Goal: Information Seeking & Learning: Understand process/instructions

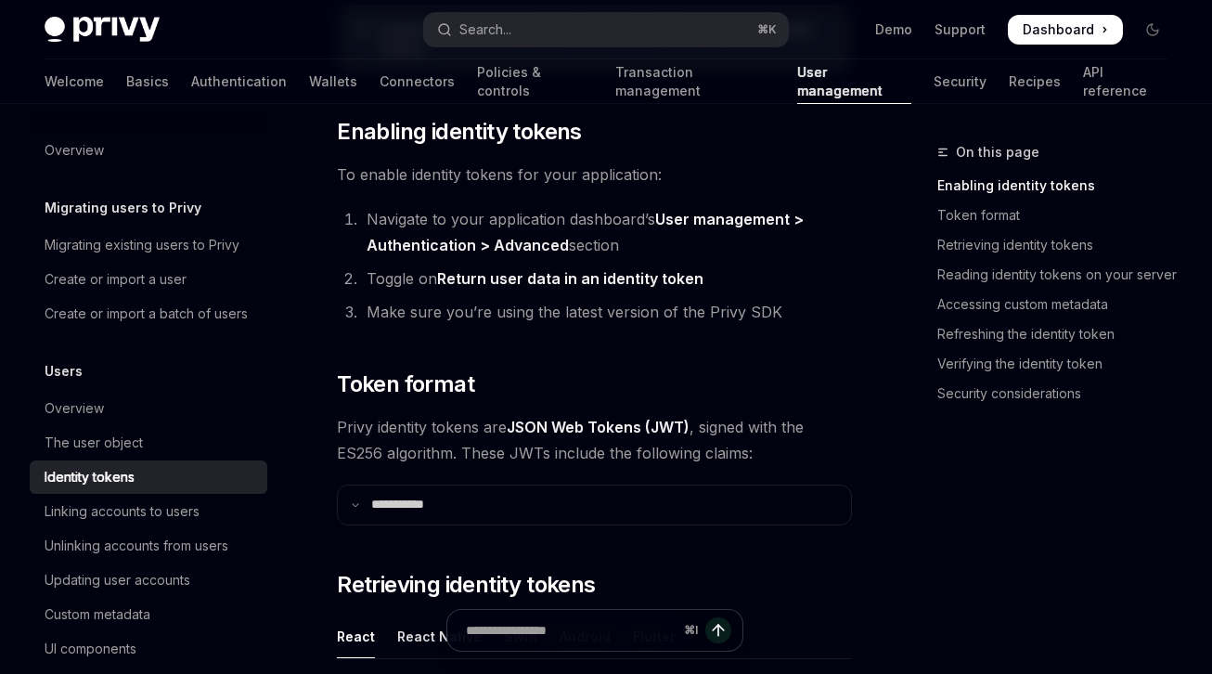
click at [92, 96] on div "Welcome Basics Authentication Wallets Connectors Policies & controls Transactio…" at bounding box center [606, 81] width 1123 height 45
click at [126, 90] on link "Basics" at bounding box center [147, 81] width 43 height 45
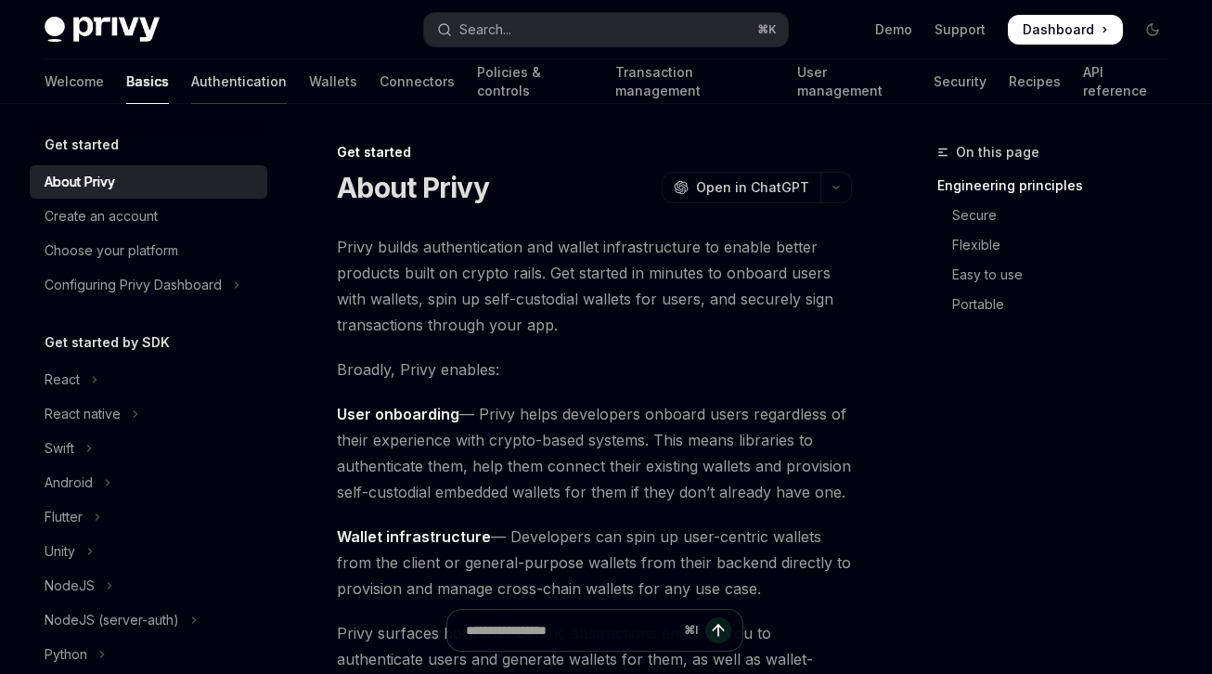
click at [191, 87] on link "Authentication" at bounding box center [239, 81] width 96 height 45
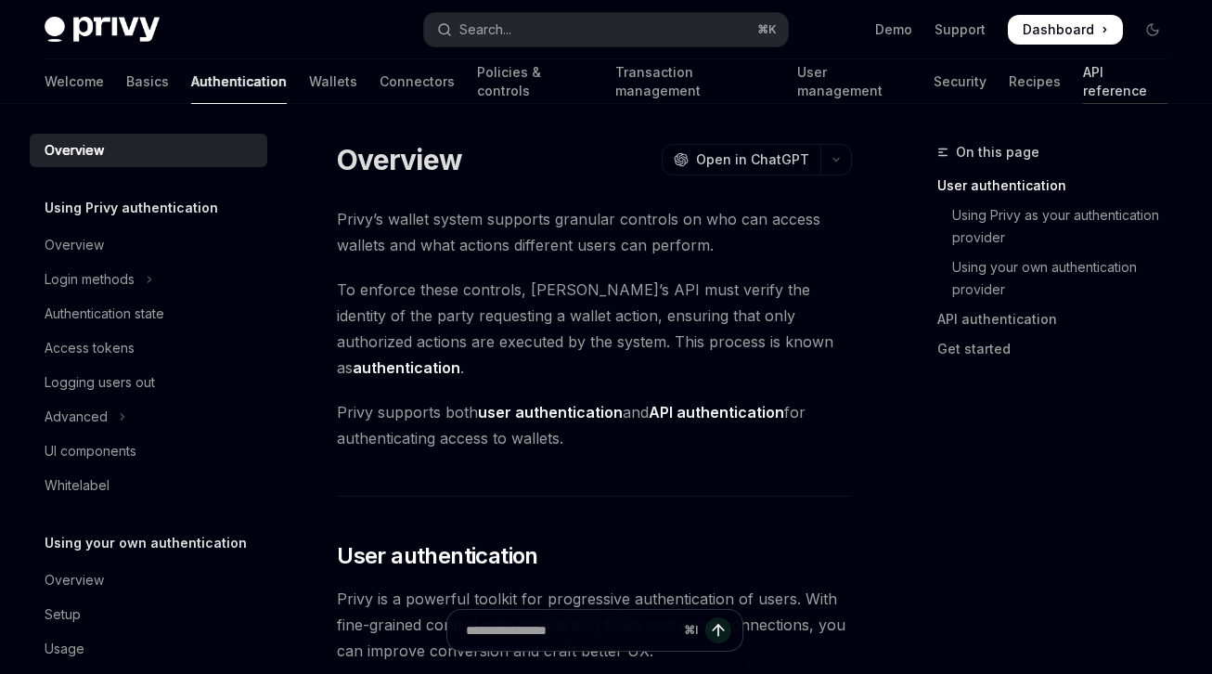
drag, startPoint x: 975, startPoint y: 77, endPoint x: 985, endPoint y: 79, distance: 9.5
click at [976, 77] on div "Welcome Basics Authentication Wallets Connectors Policies & controls Transactio…" at bounding box center [606, 81] width 1123 height 45
click at [1083, 79] on link "API reference" at bounding box center [1125, 81] width 84 height 45
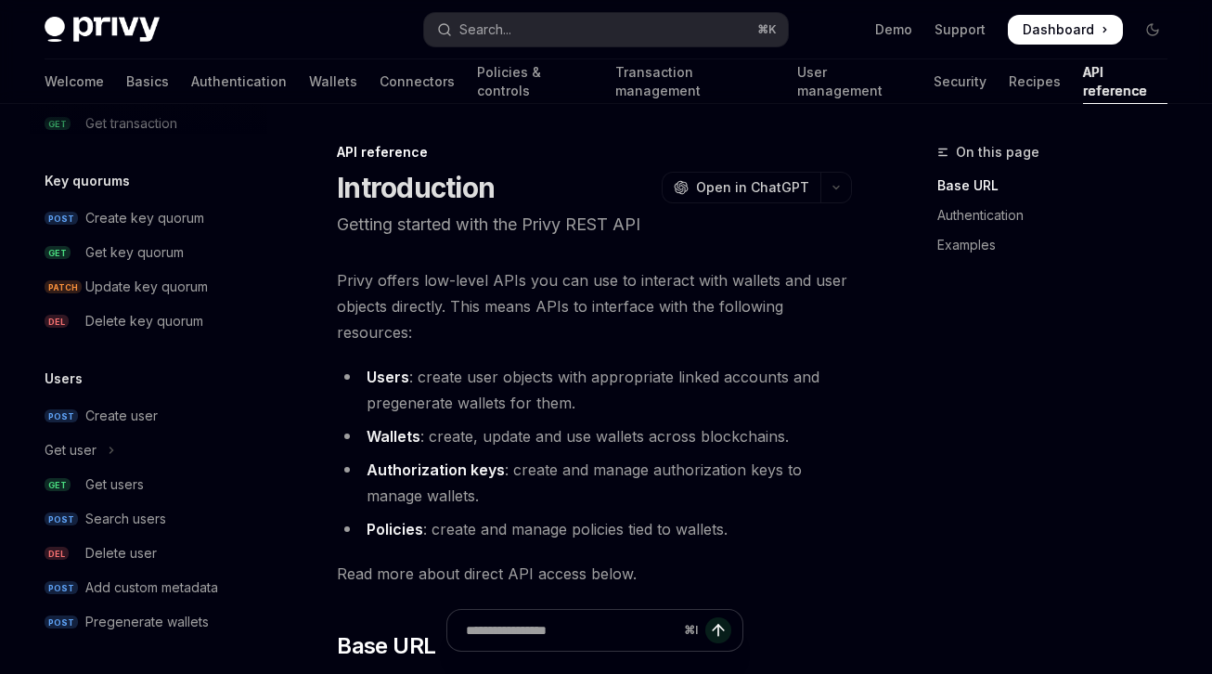
scroll to position [1307, 0]
click at [140, 491] on div "Get users" at bounding box center [114, 482] width 58 height 22
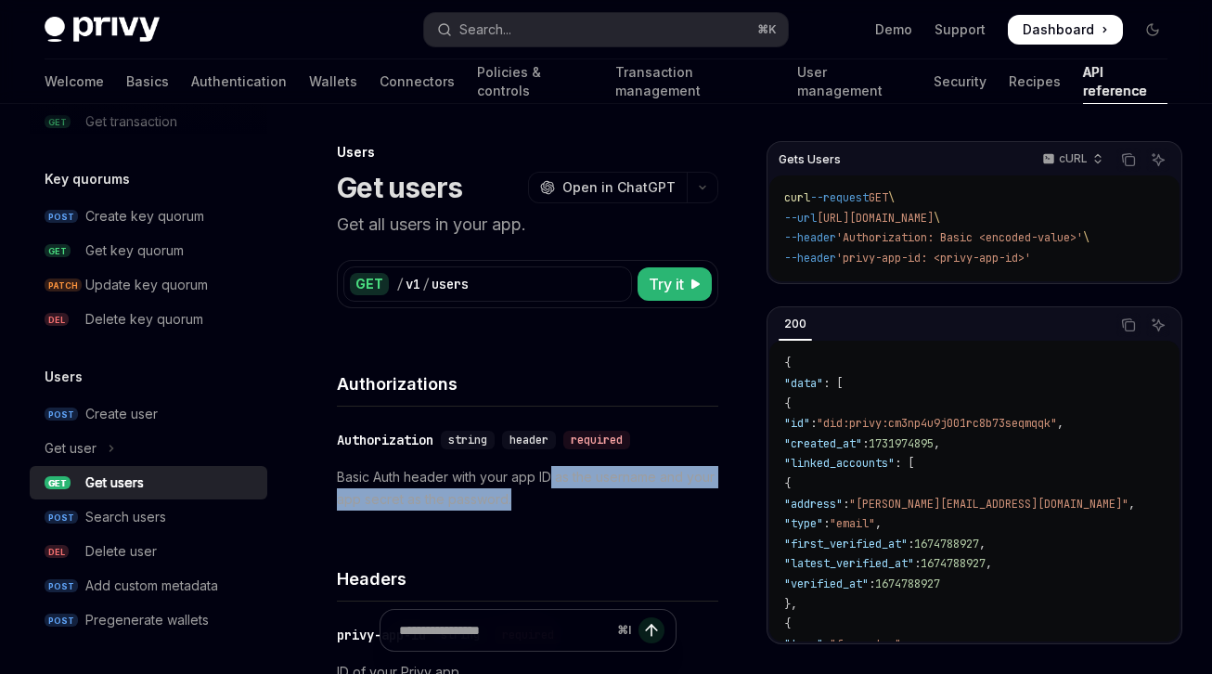
drag, startPoint x: 551, startPoint y: 483, endPoint x: 548, endPoint y: 518, distance: 35.4
click at [548, 518] on div "​ Authorization string header required Basic Auth header with your app ID as th…" at bounding box center [527, 469] width 381 height 126
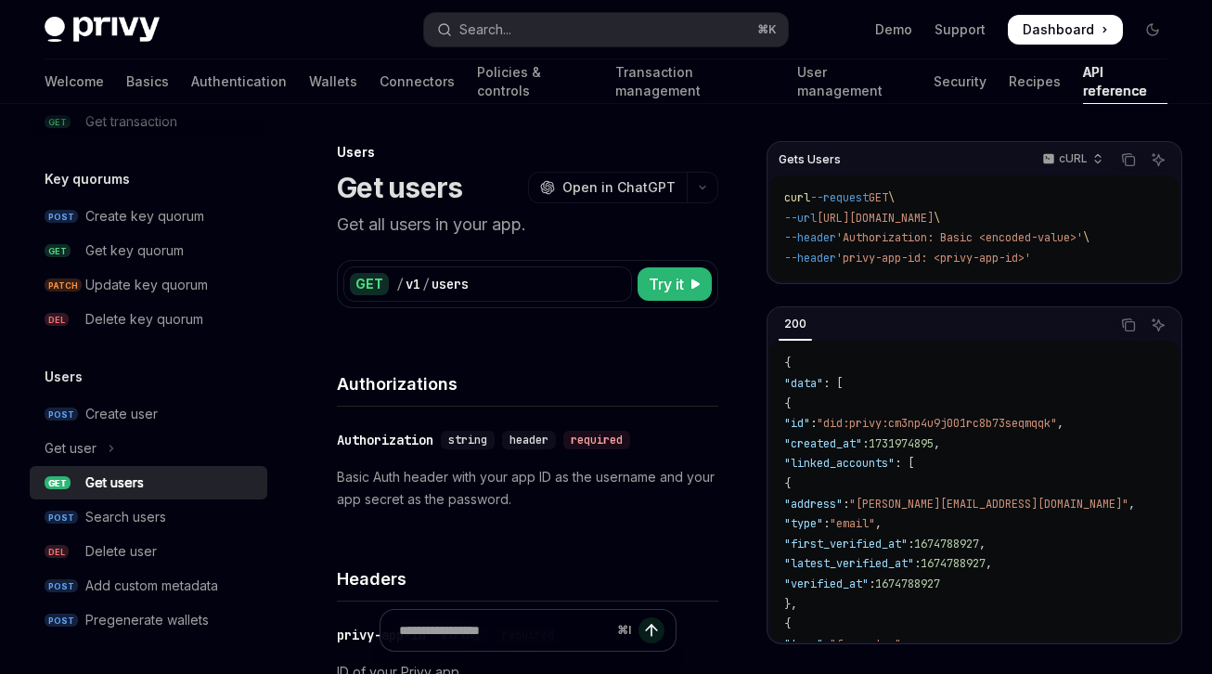
click at [548, 517] on div "​ Authorization string header required Basic Auth header with your app ID as th…" at bounding box center [527, 469] width 381 height 126
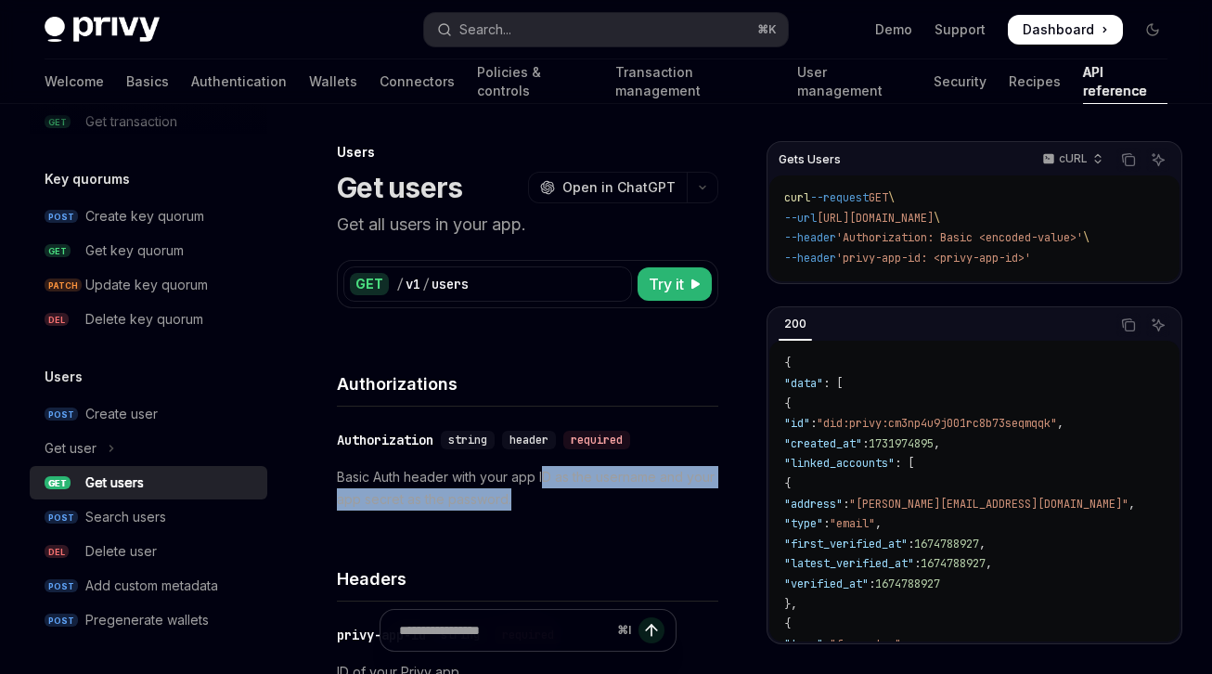
drag, startPoint x: 544, startPoint y: 481, endPoint x: 540, endPoint y: 499, distance: 18.9
click at [540, 498] on p "Basic Auth header with your app ID as the username and your app secret as the p…" at bounding box center [527, 488] width 381 height 45
click at [540, 499] on p "Basic Auth header with your app ID as the username and your app secret as the p…" at bounding box center [527, 488] width 381 height 45
drag, startPoint x: 541, startPoint y: 478, endPoint x: 538, endPoint y: 502, distance: 24.3
click at [538, 502] on p "Basic Auth header with your app ID as the username and your app secret as the p…" at bounding box center [527, 488] width 381 height 45
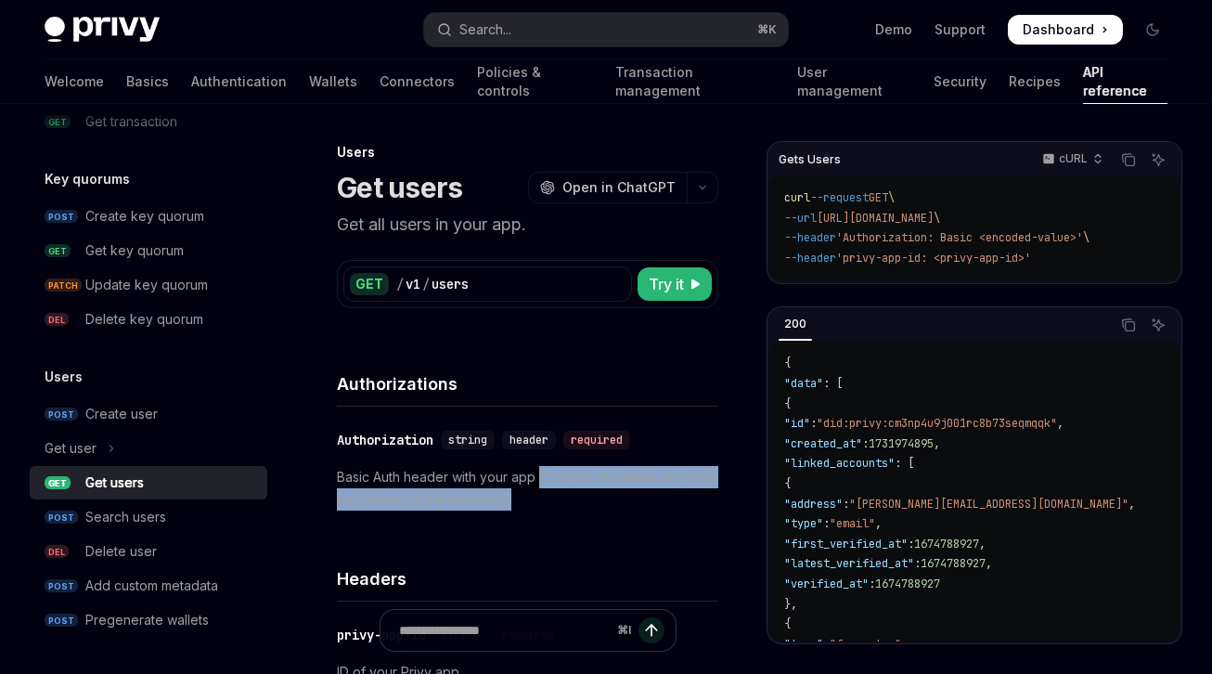
click at [538, 502] on p "Basic Auth header with your app ID as the username and your app secret as the p…" at bounding box center [527, 488] width 381 height 45
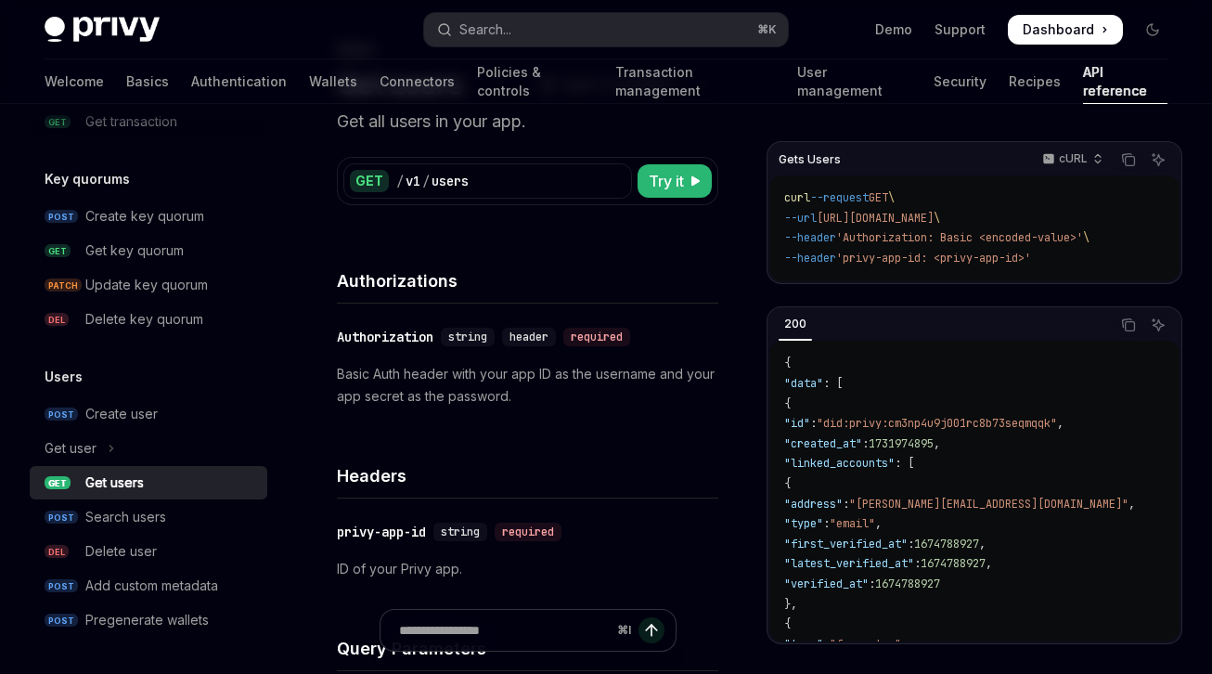
scroll to position [107, 0]
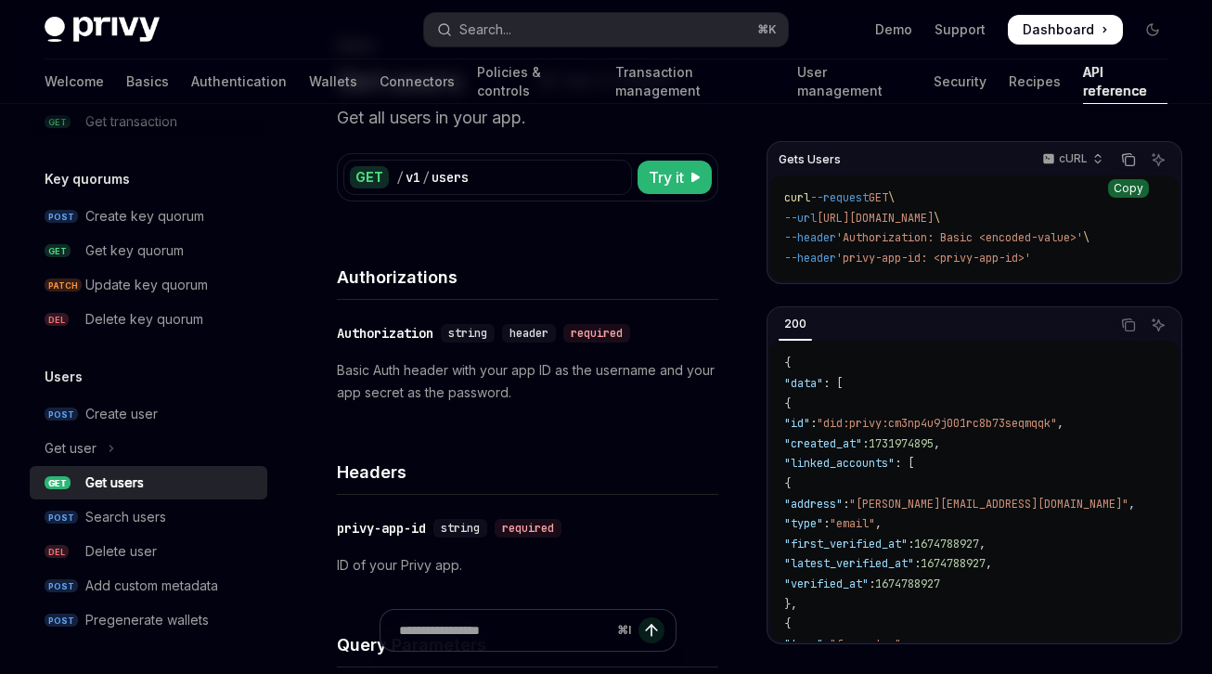
click at [1127, 159] on icon "Copy the contents from the code block" at bounding box center [1128, 159] width 15 height 15
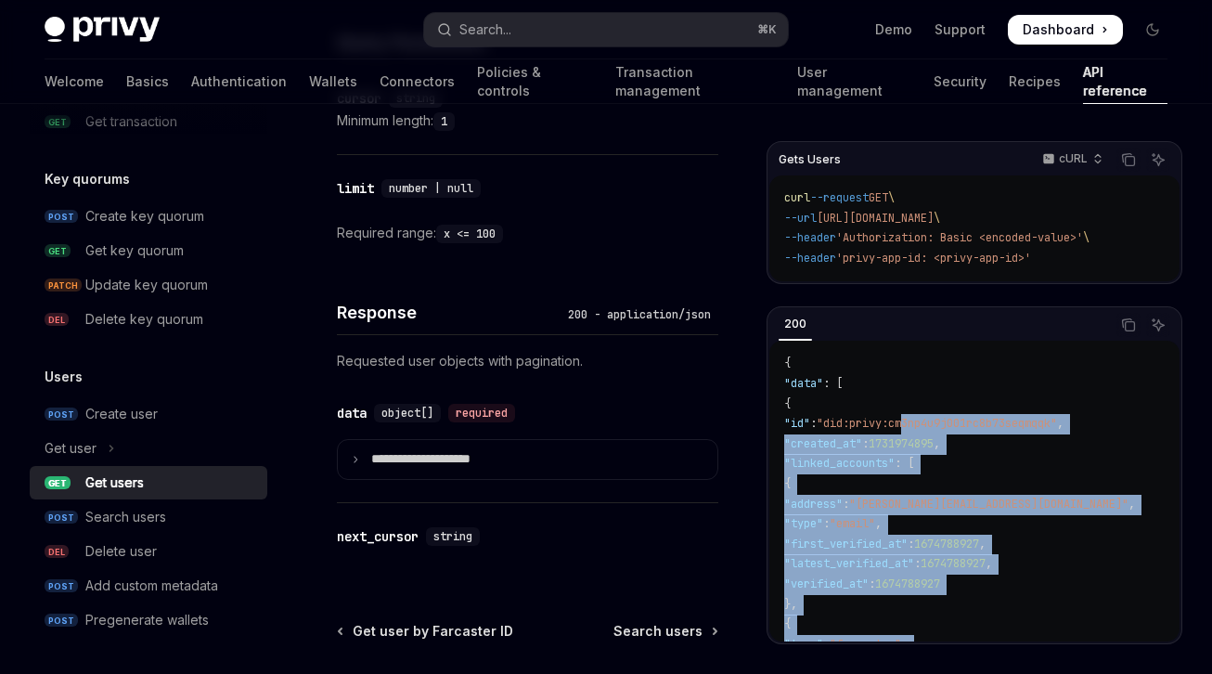
scroll to position [708, 0]
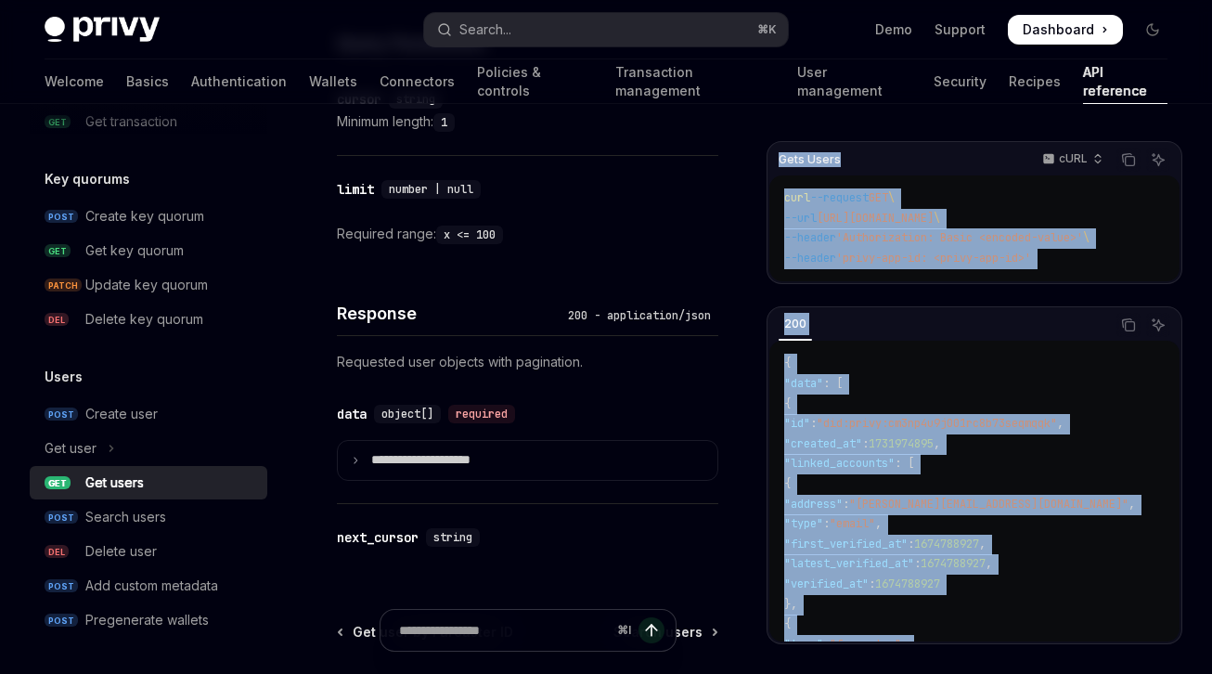
drag, startPoint x: 328, startPoint y: 126, endPoint x: 621, endPoint y: 267, distance: 325.4
click at [766, 152] on div "Gets Users cURL Copy Ask AI curl --request GET \ --url https://api.privy.io/v1/…" at bounding box center [606, 133] width 1152 height 1474
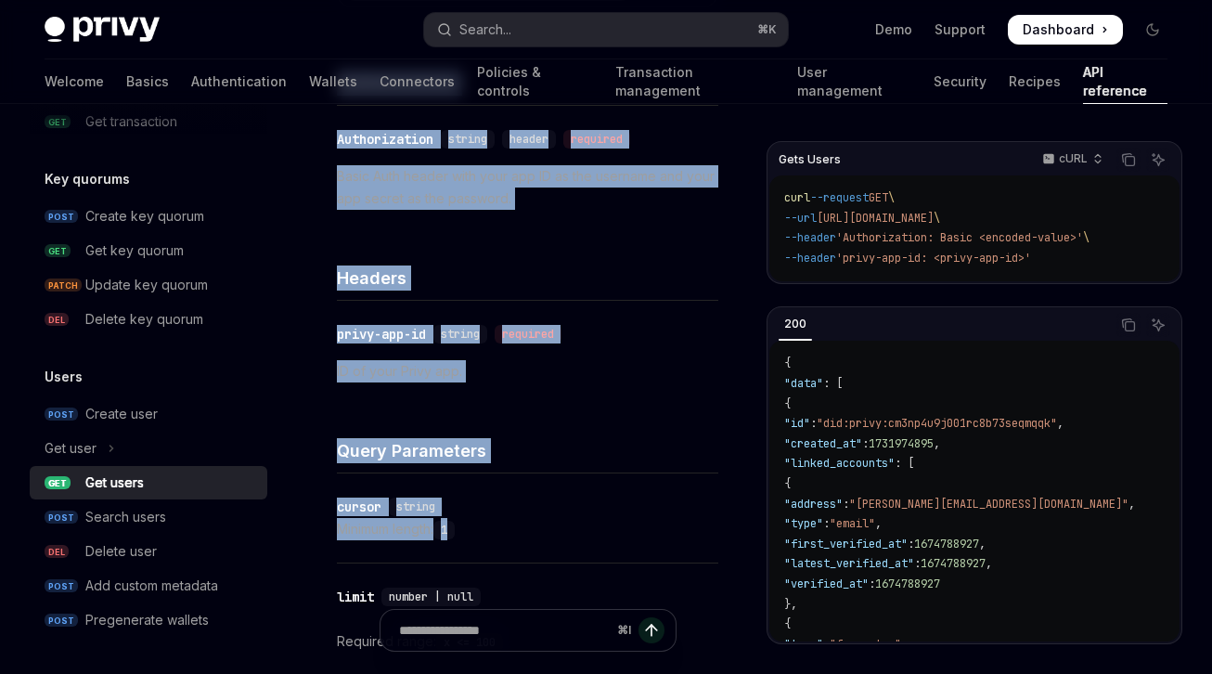
scroll to position [0, 0]
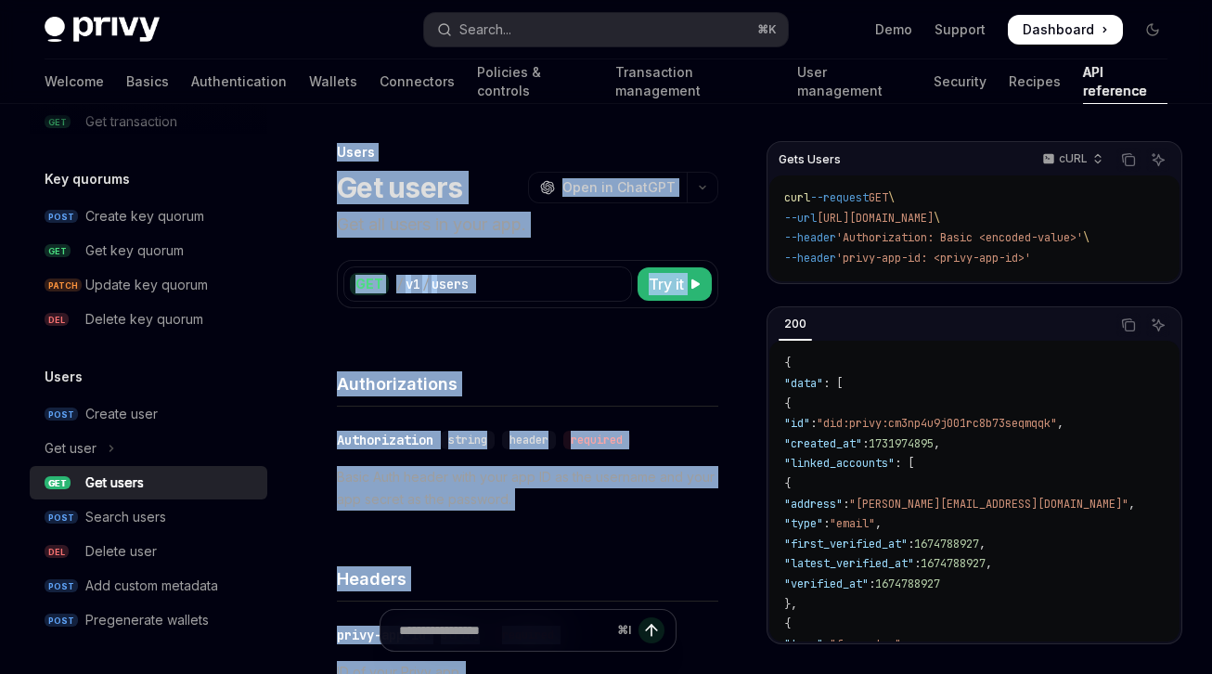
click at [483, 483] on p "Basic Auth header with your app ID as the username and your app secret as the p…" at bounding box center [527, 488] width 381 height 45
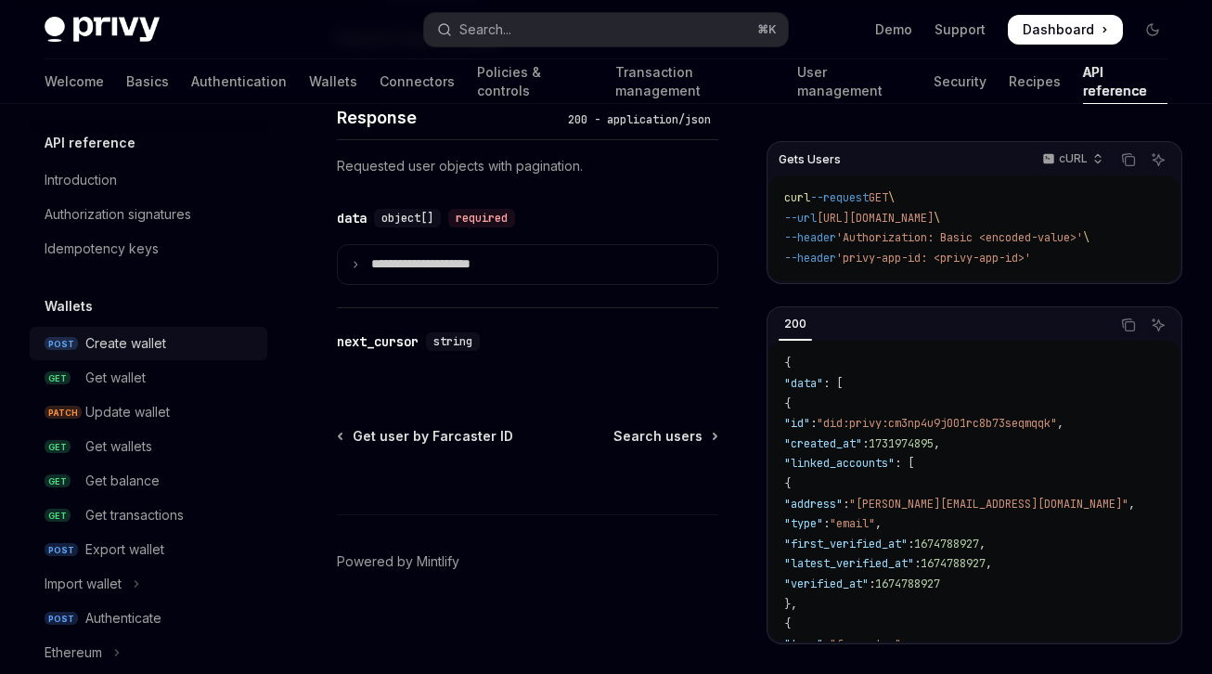
scroll to position [4, 0]
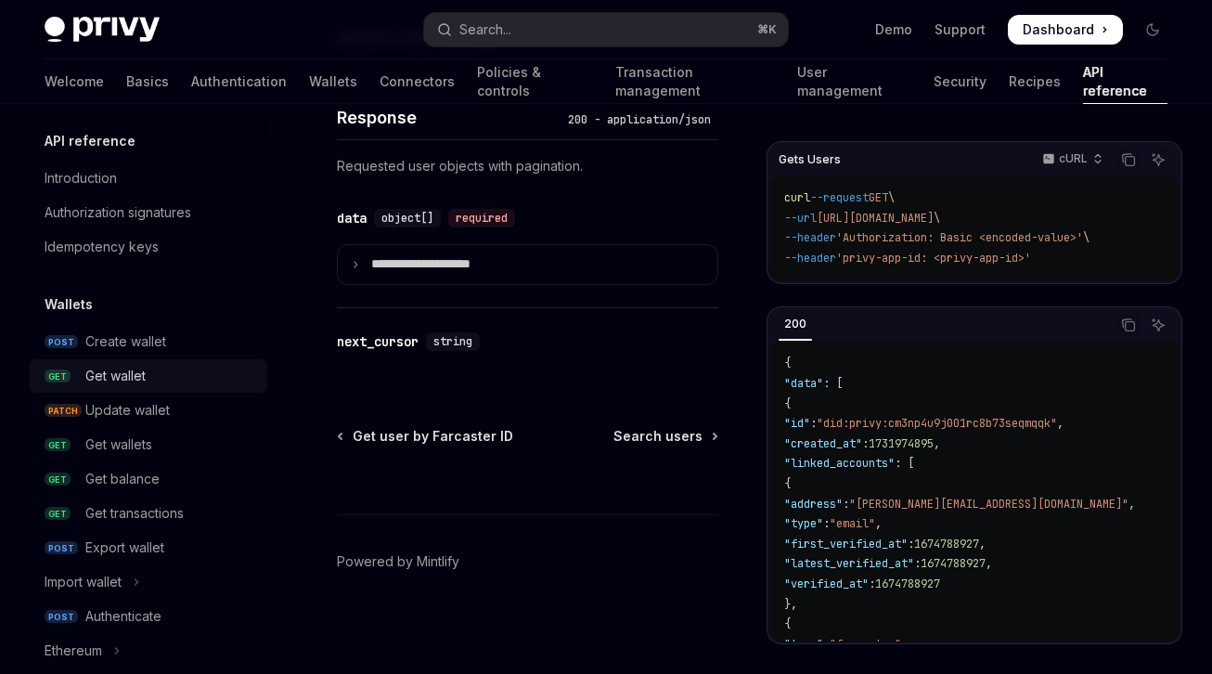
click at [142, 377] on div "Get wallet" at bounding box center [115, 376] width 60 height 22
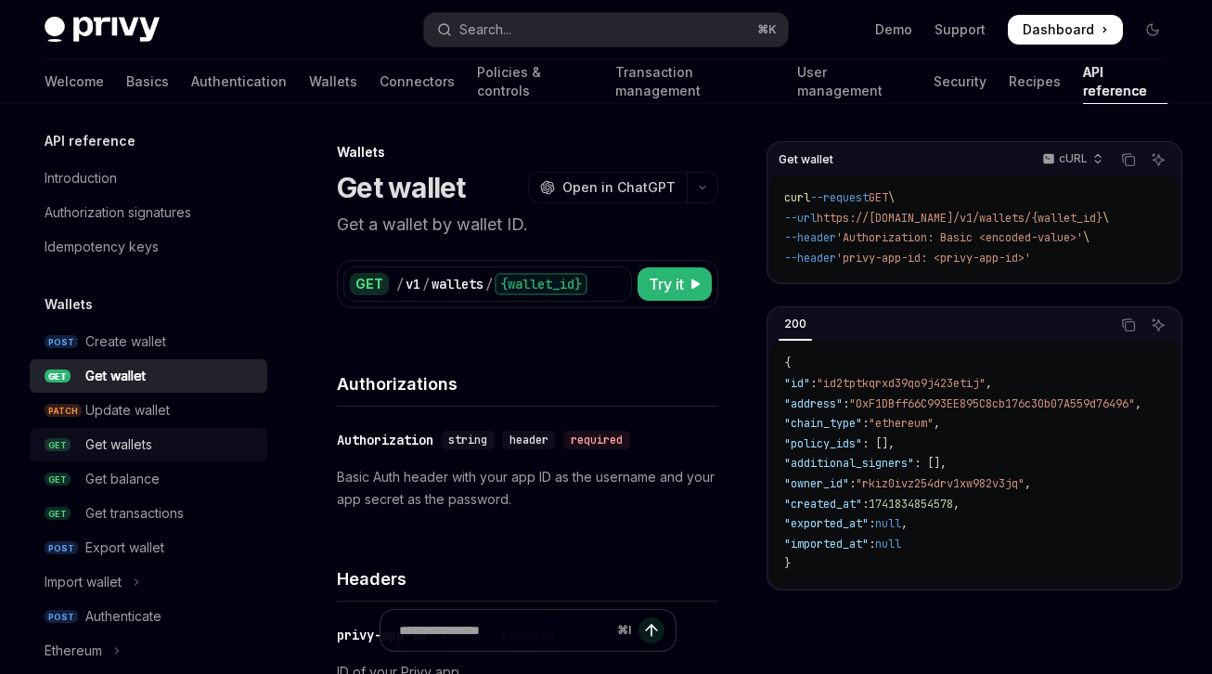
click at [141, 440] on div "Get wallets" at bounding box center [118, 444] width 67 height 22
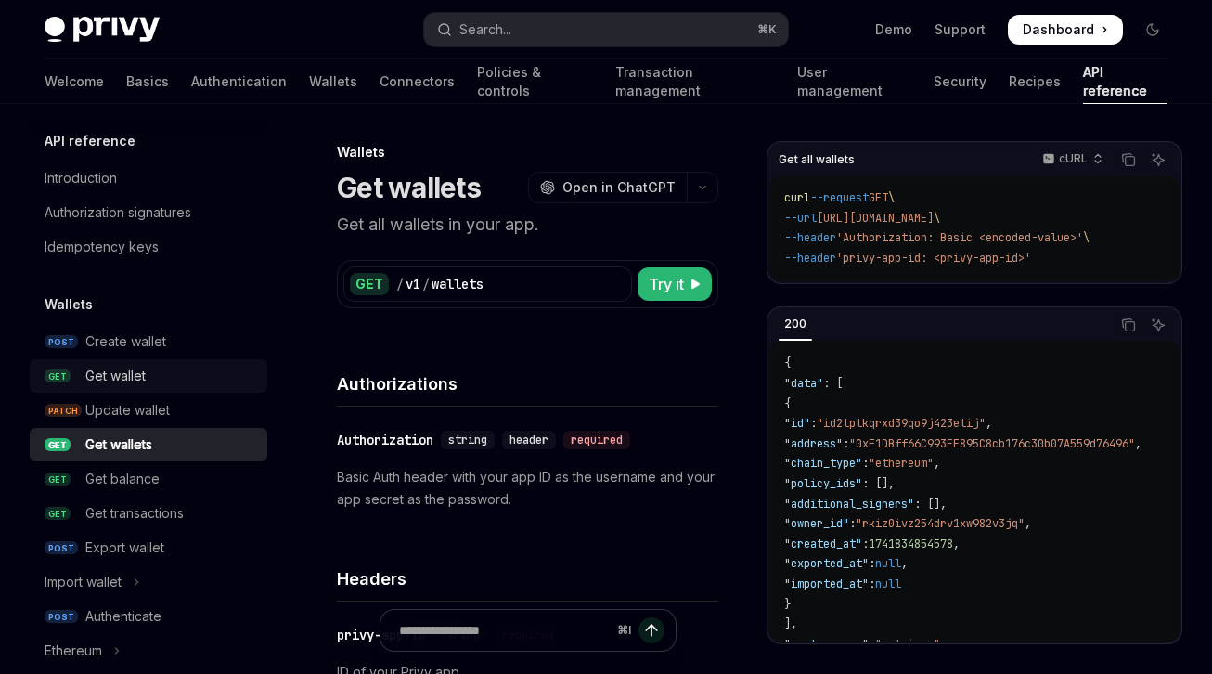
click at [136, 372] on div "Get wallet" at bounding box center [115, 376] width 60 height 22
click at [150, 380] on div "Get wallet" at bounding box center [170, 376] width 171 height 22
click at [142, 377] on div "Get wallet" at bounding box center [115, 376] width 60 height 22
click at [126, 378] on div "Get wallet" at bounding box center [115, 376] width 60 height 22
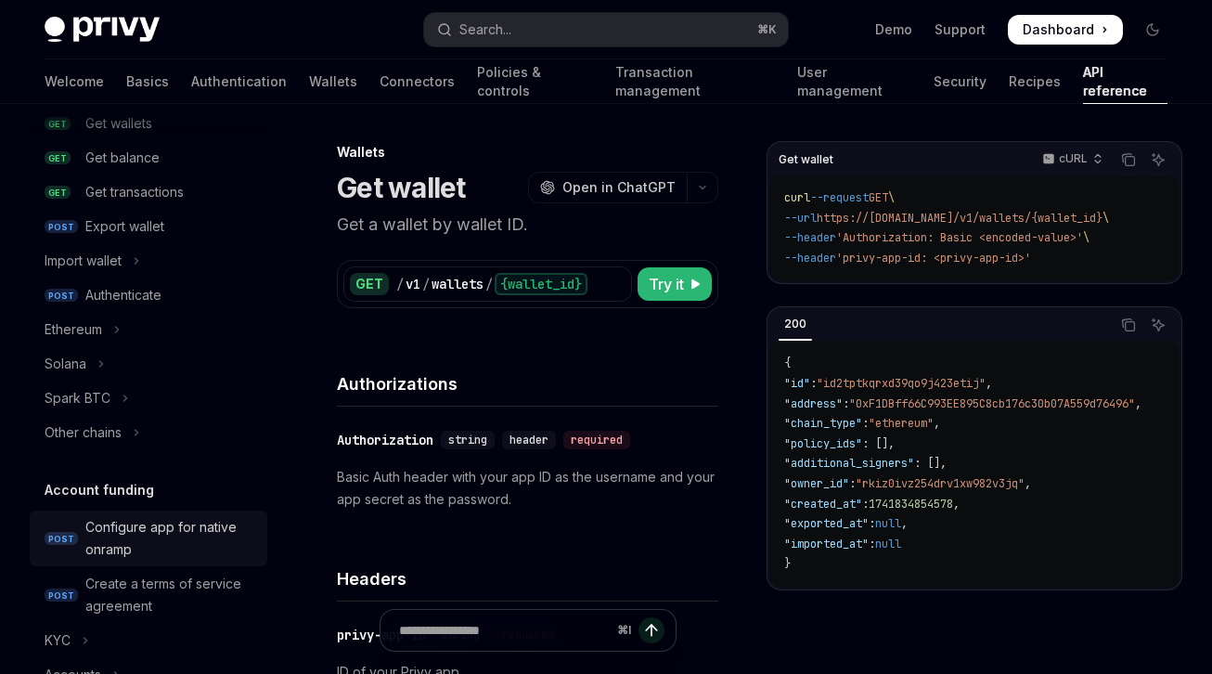
scroll to position [1307, 0]
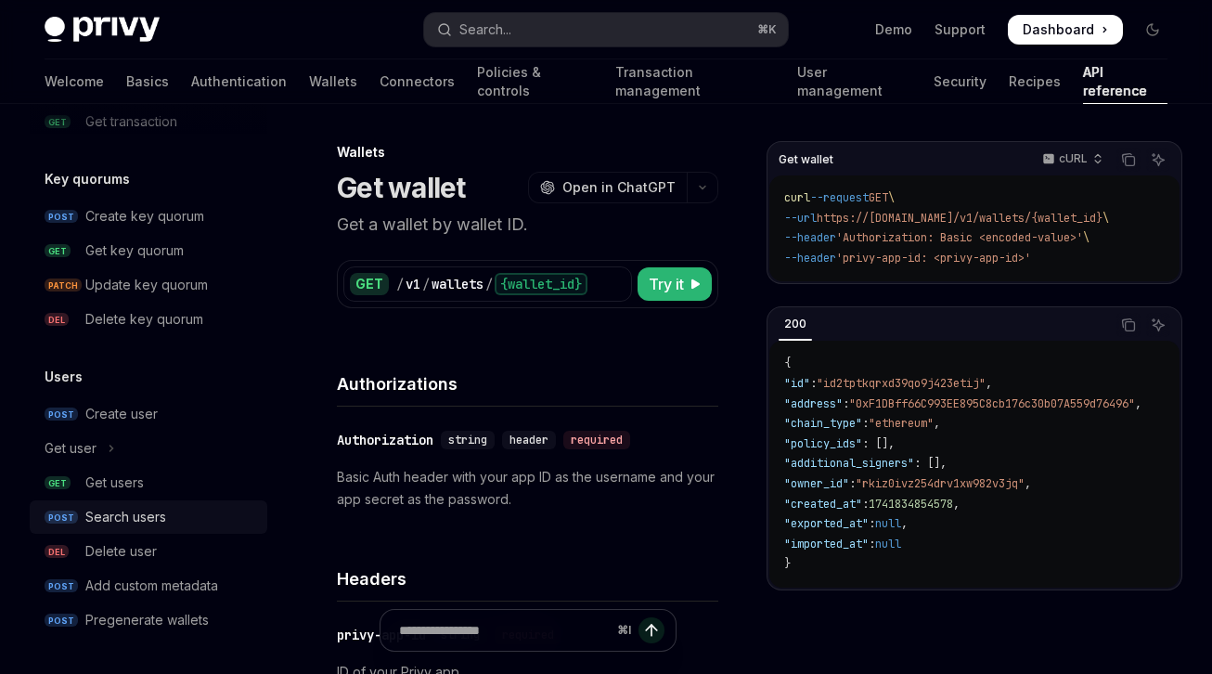
click at [159, 523] on div "Search users" at bounding box center [125, 517] width 81 height 22
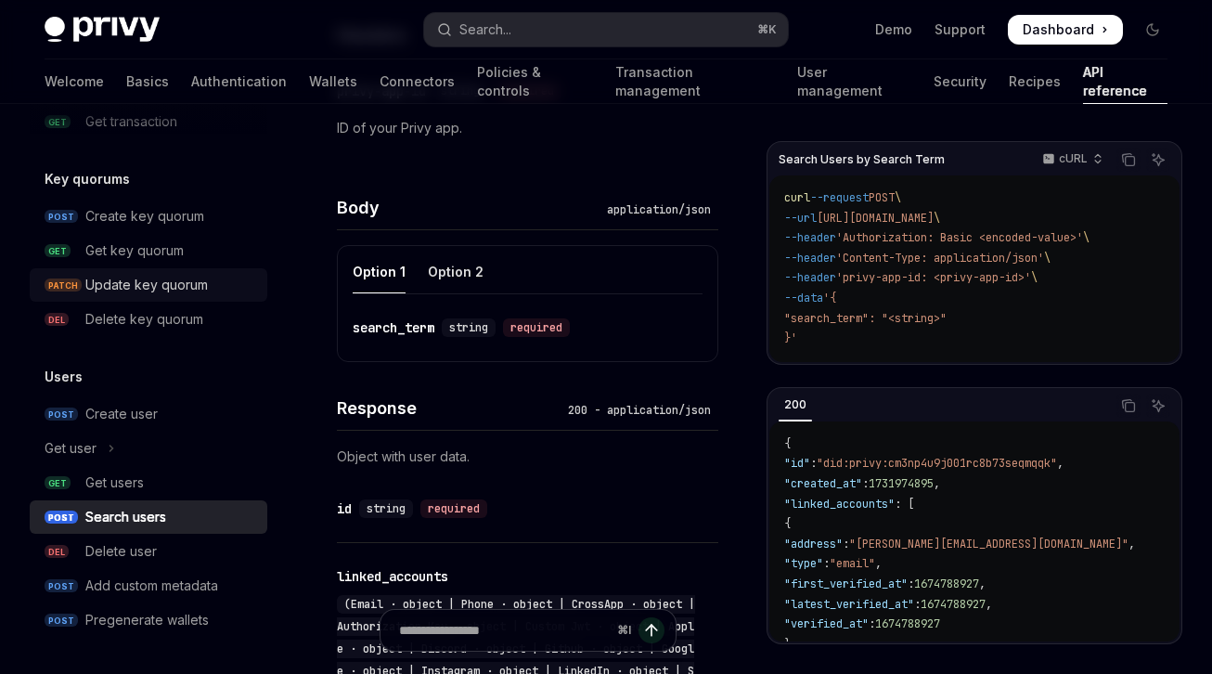
scroll to position [569, 0]
click at [431, 273] on div "Option 2" at bounding box center [456, 273] width 56 height 44
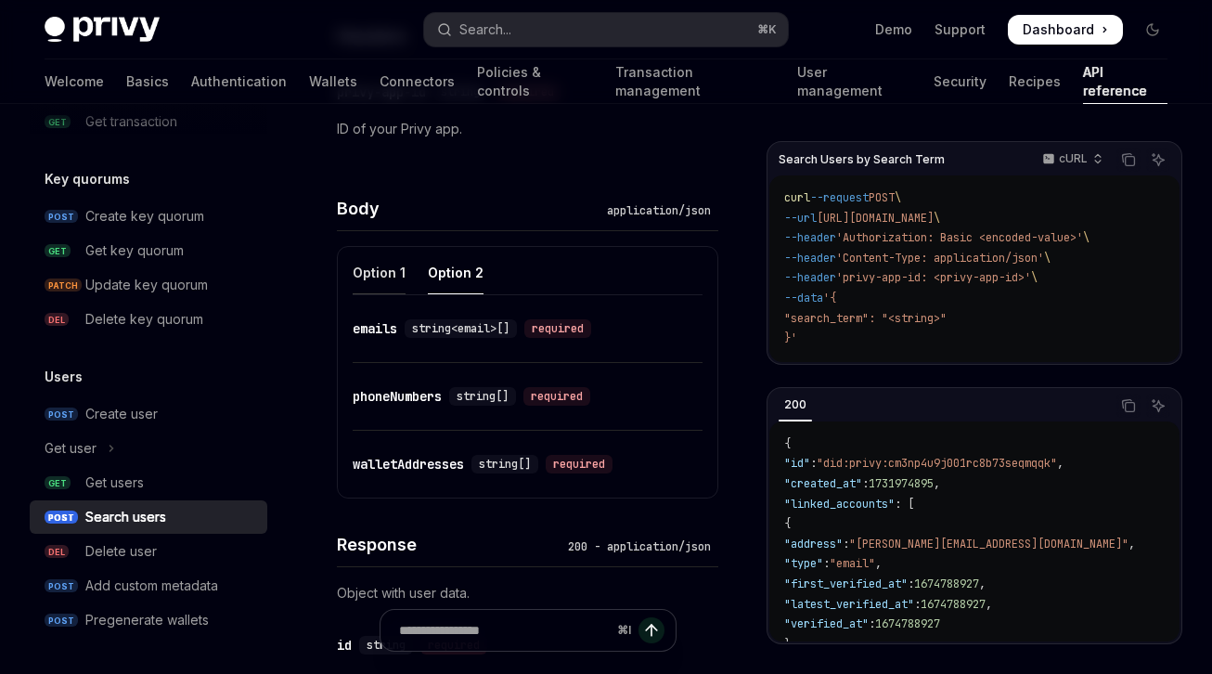
click at [389, 274] on div "Option 1" at bounding box center [379, 273] width 53 height 44
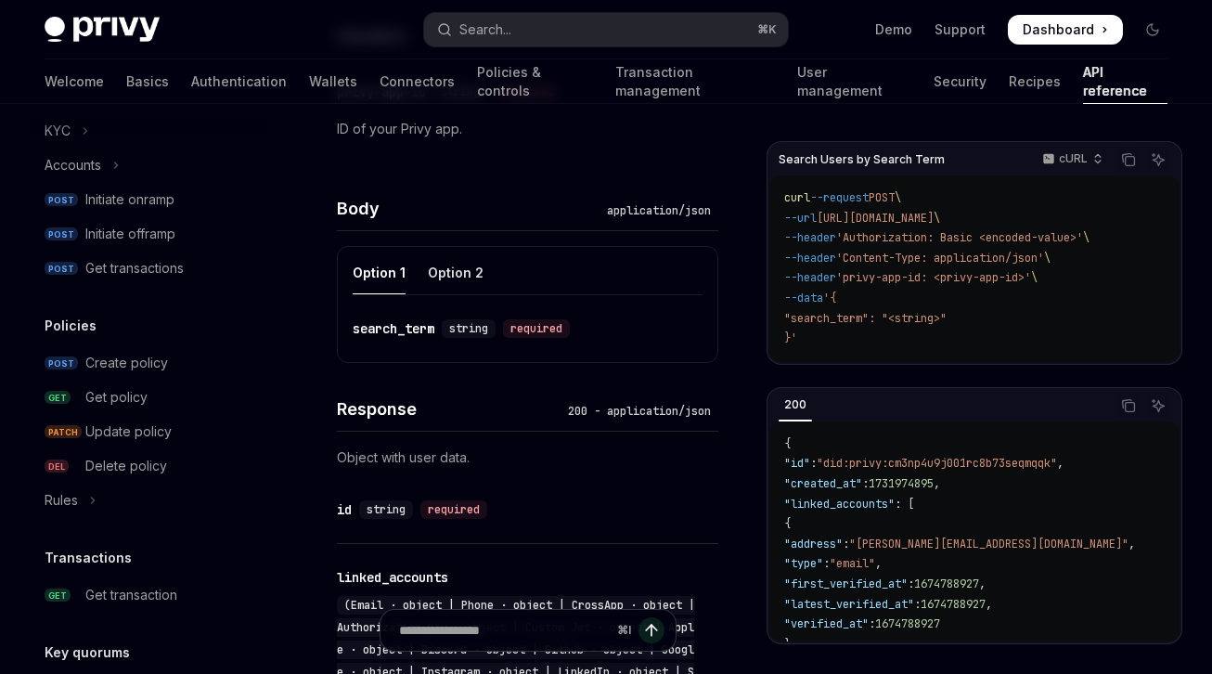
scroll to position [830, 0]
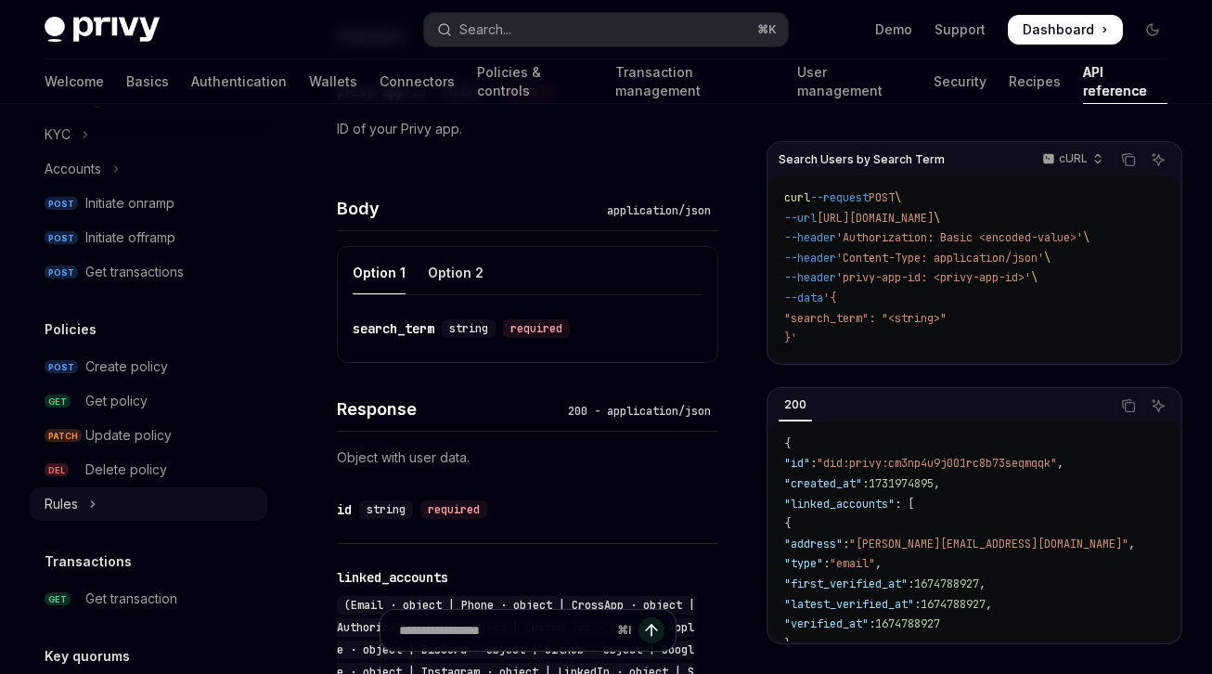
click at [131, 499] on button "Rules" at bounding box center [149, 503] width 238 height 33
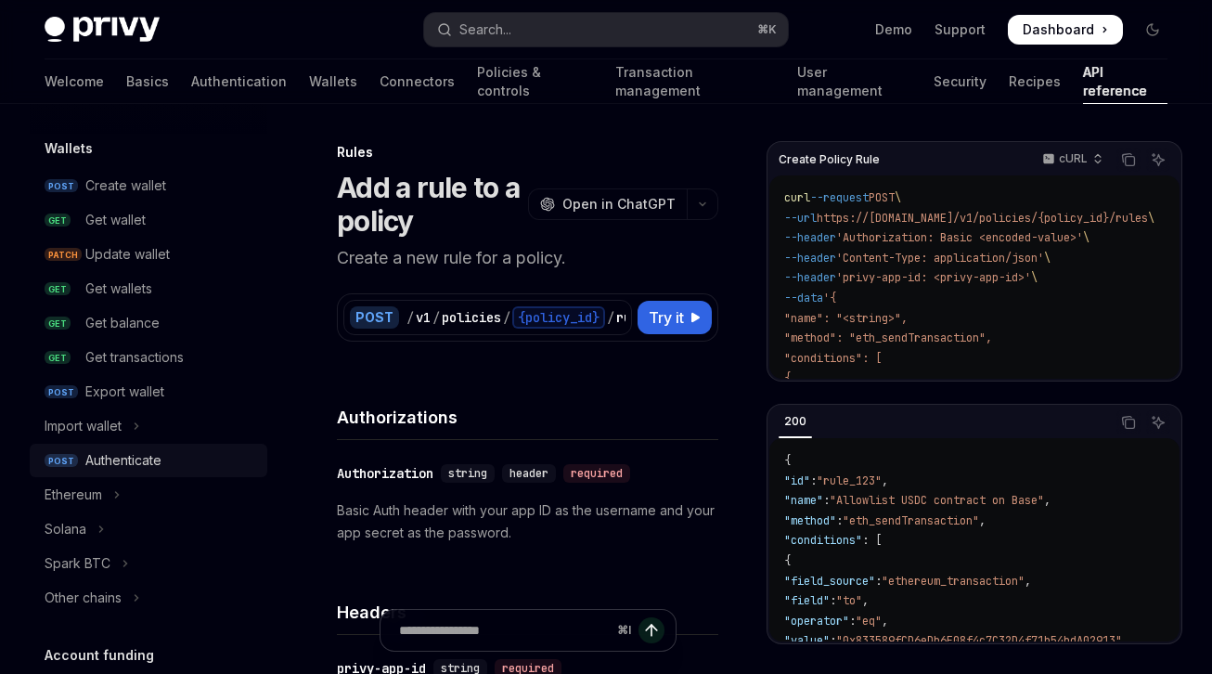
scroll to position [158, 0]
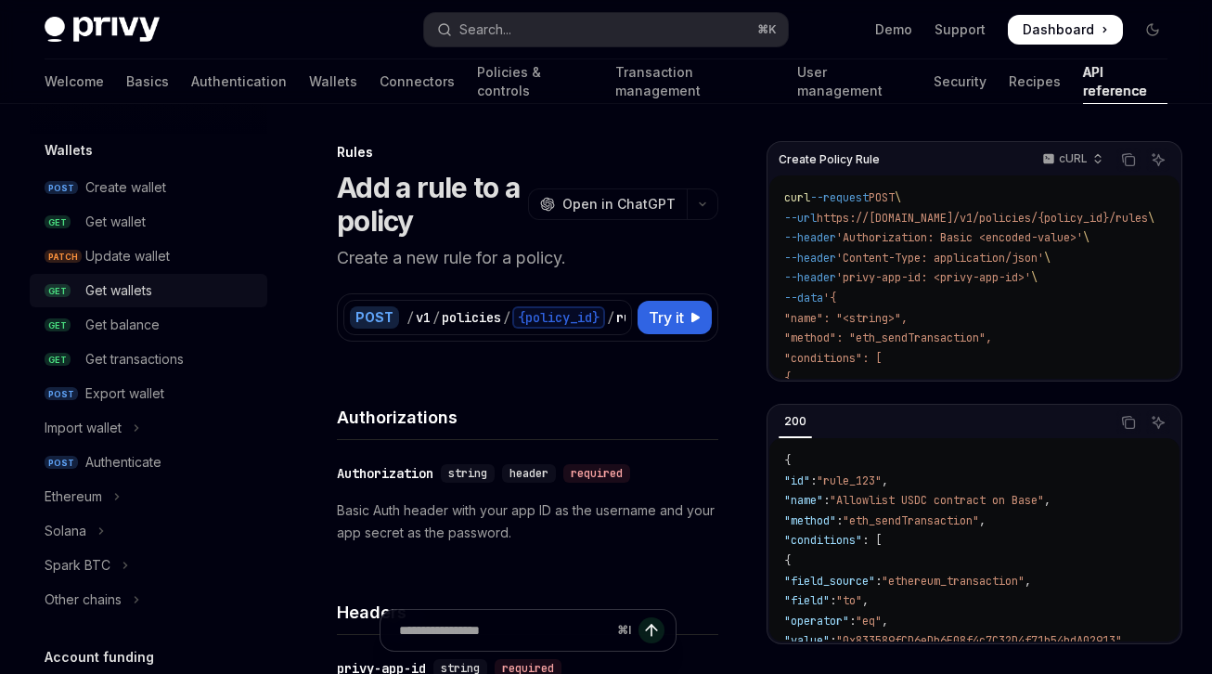
click at [124, 287] on div "Get wallets" at bounding box center [118, 290] width 67 height 22
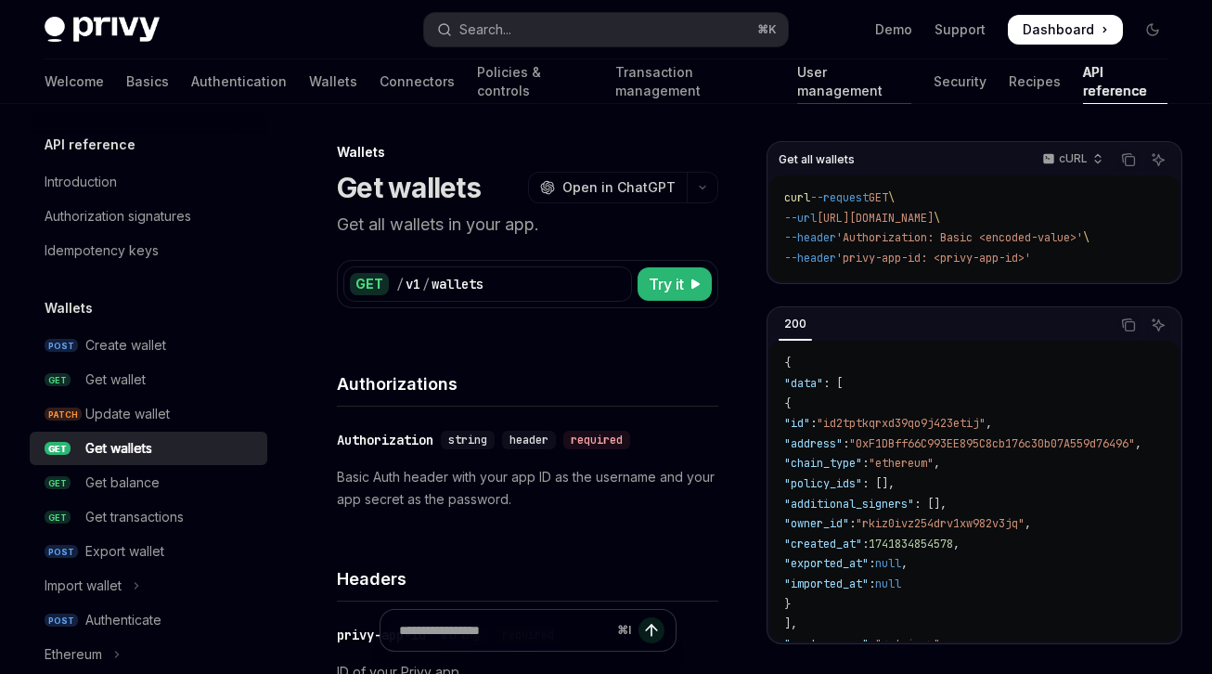
click at [797, 95] on link "User management" at bounding box center [854, 81] width 114 height 45
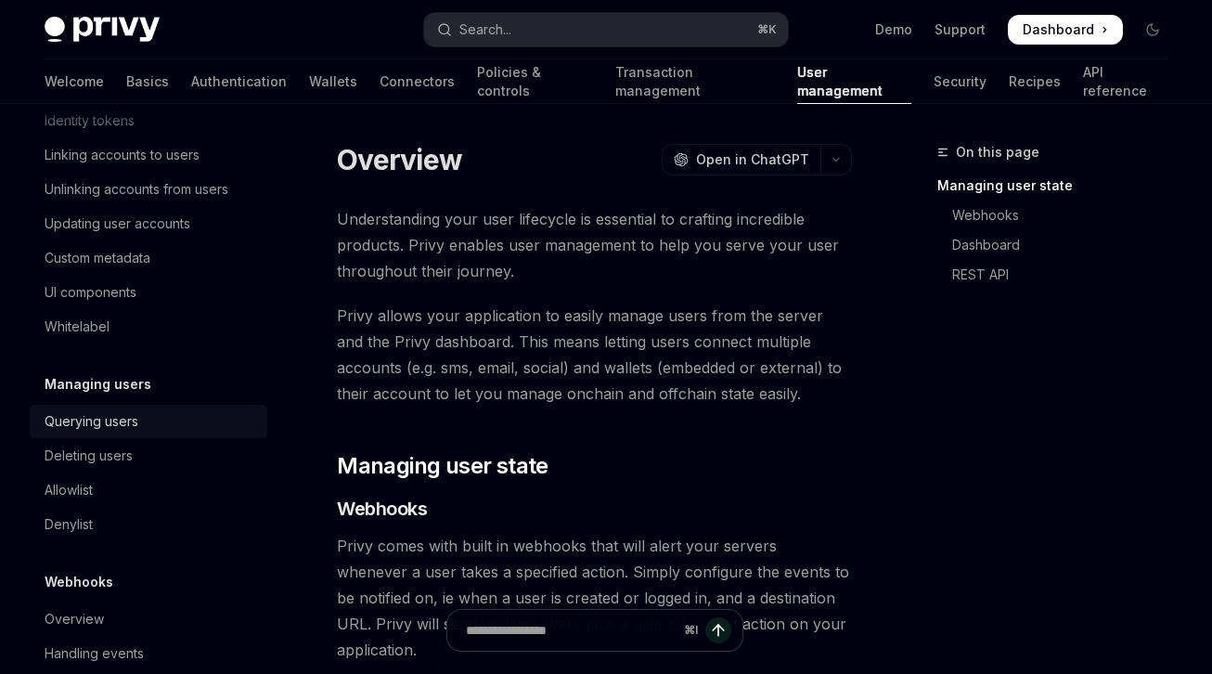
scroll to position [354, 0]
click at [140, 434] on div "Querying users" at bounding box center [151, 423] width 212 height 22
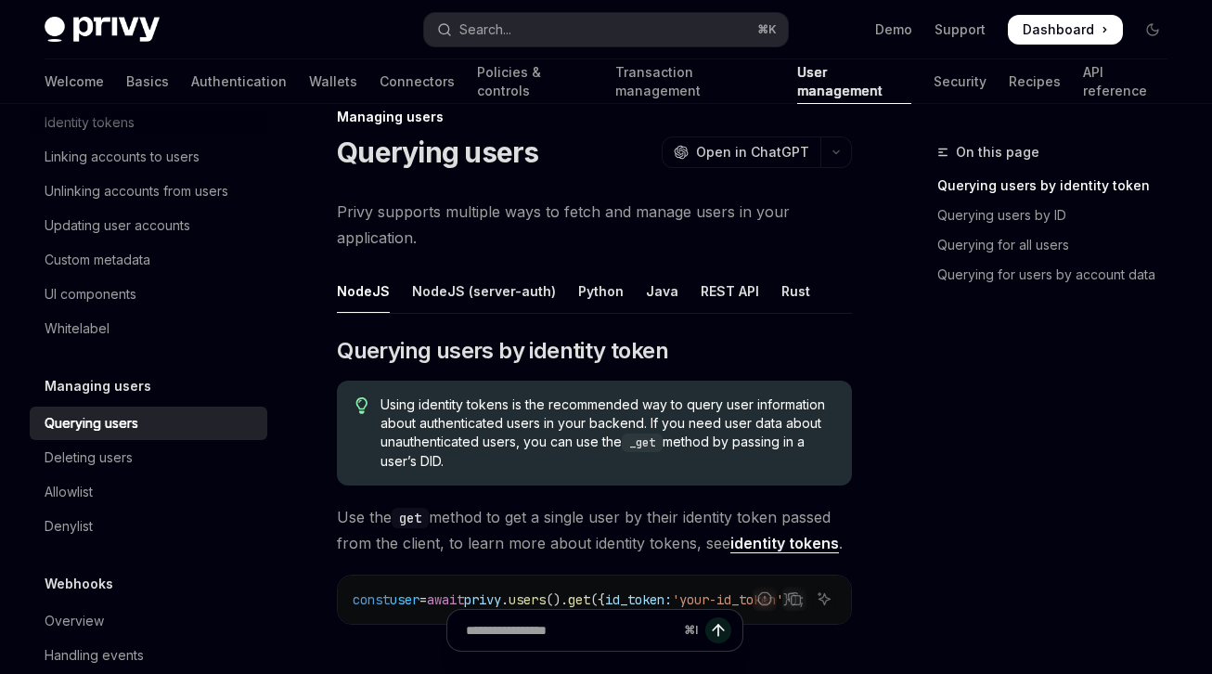
scroll to position [31, 0]
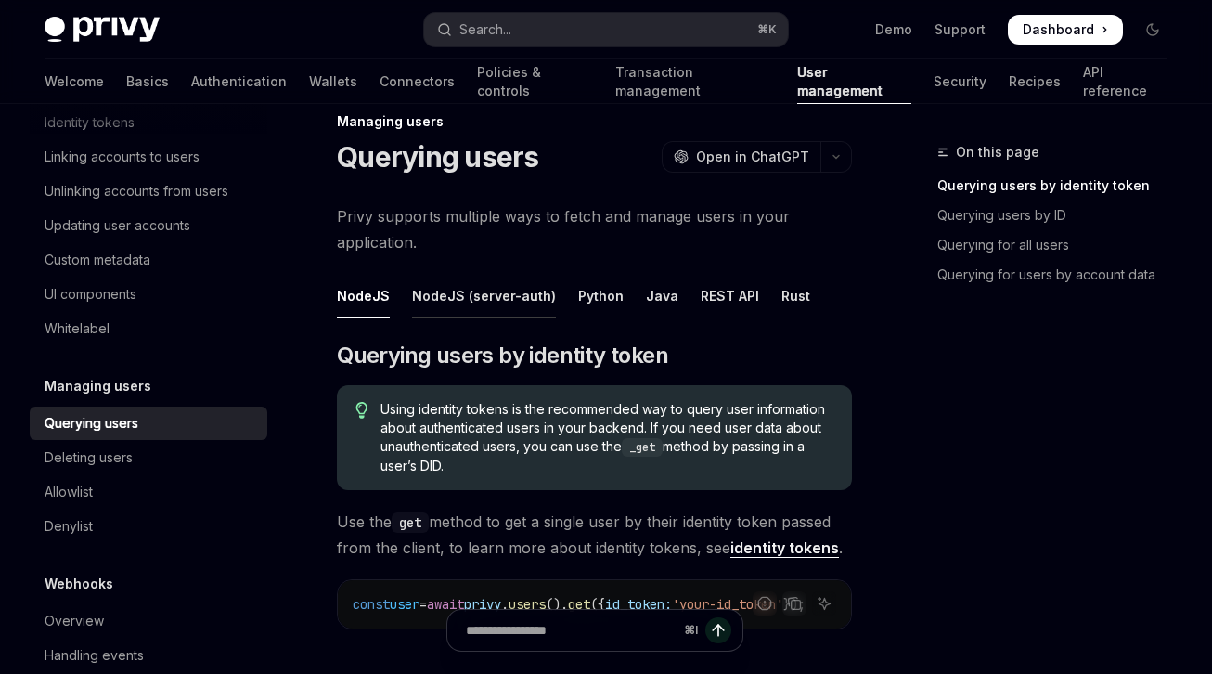
click at [506, 306] on div "NodeJS (server-auth)" at bounding box center [484, 296] width 144 height 44
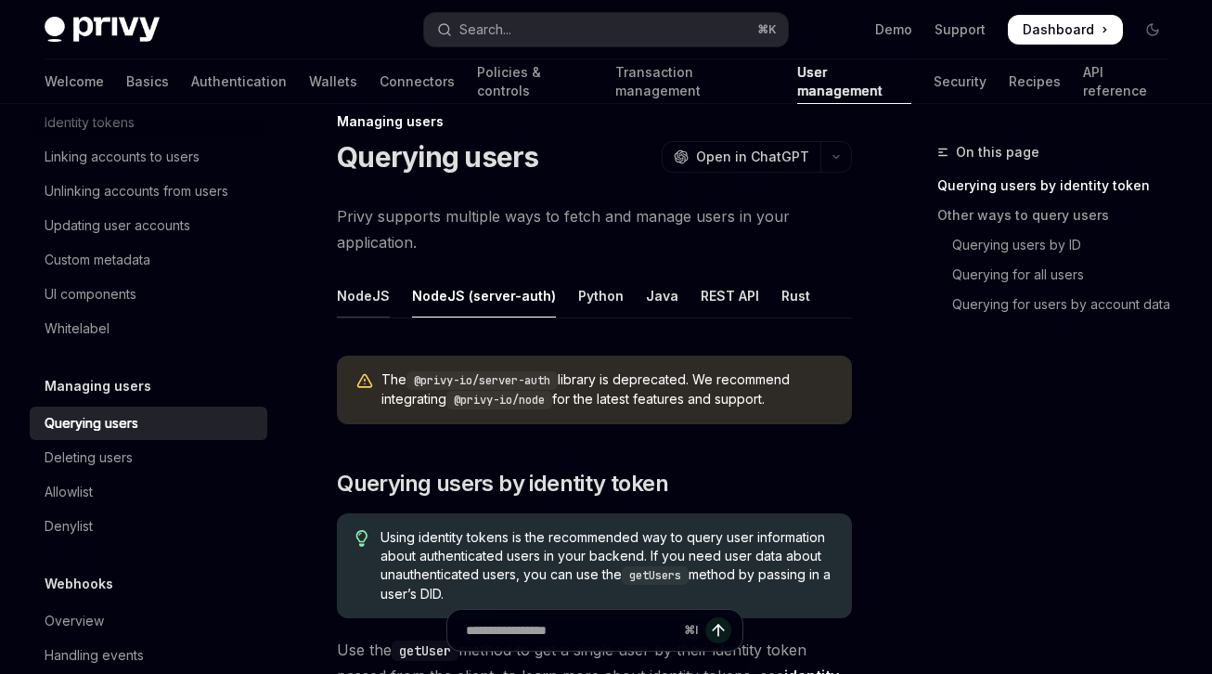
click at [384, 302] on div "NodeJS" at bounding box center [363, 296] width 53 height 44
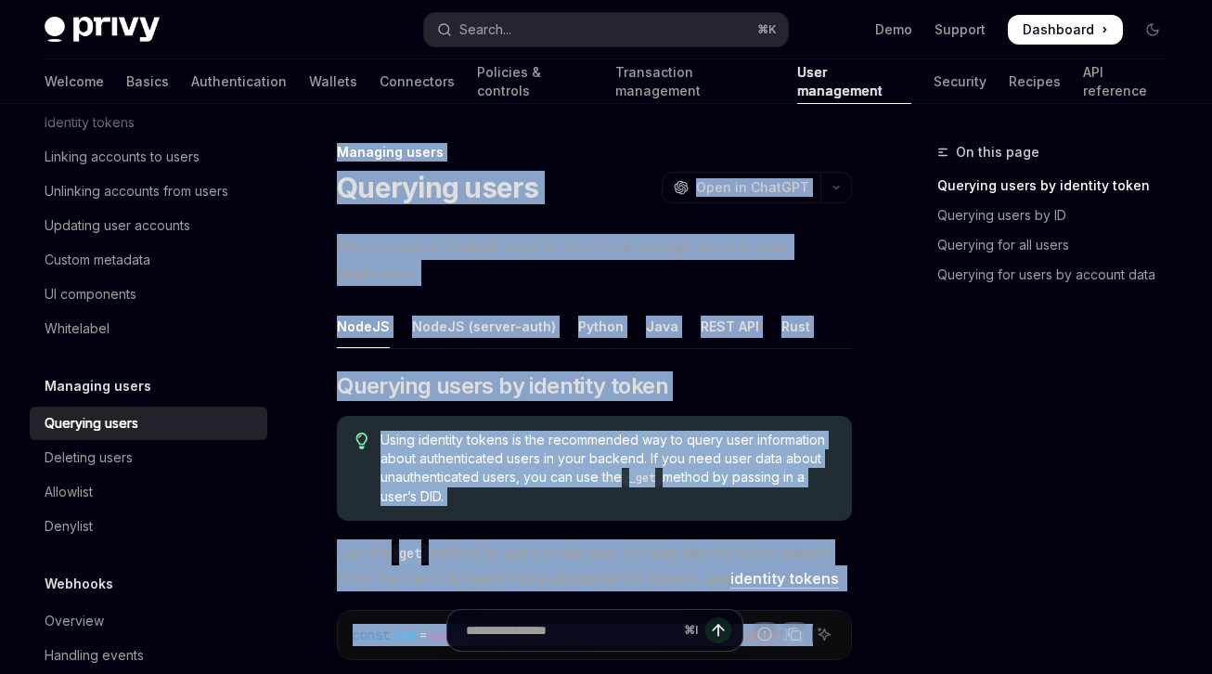
drag, startPoint x: 492, startPoint y: 567, endPoint x: 336, endPoint y: 289, distance: 319.1
copy div "Managing users Querying users OpenAI Open in ChatGPT OpenAI Open in ChatGPT Pri…"
click at [727, 433] on span "Using identity tokens is the recommended way to query user information about au…" at bounding box center [606, 468] width 453 height 75
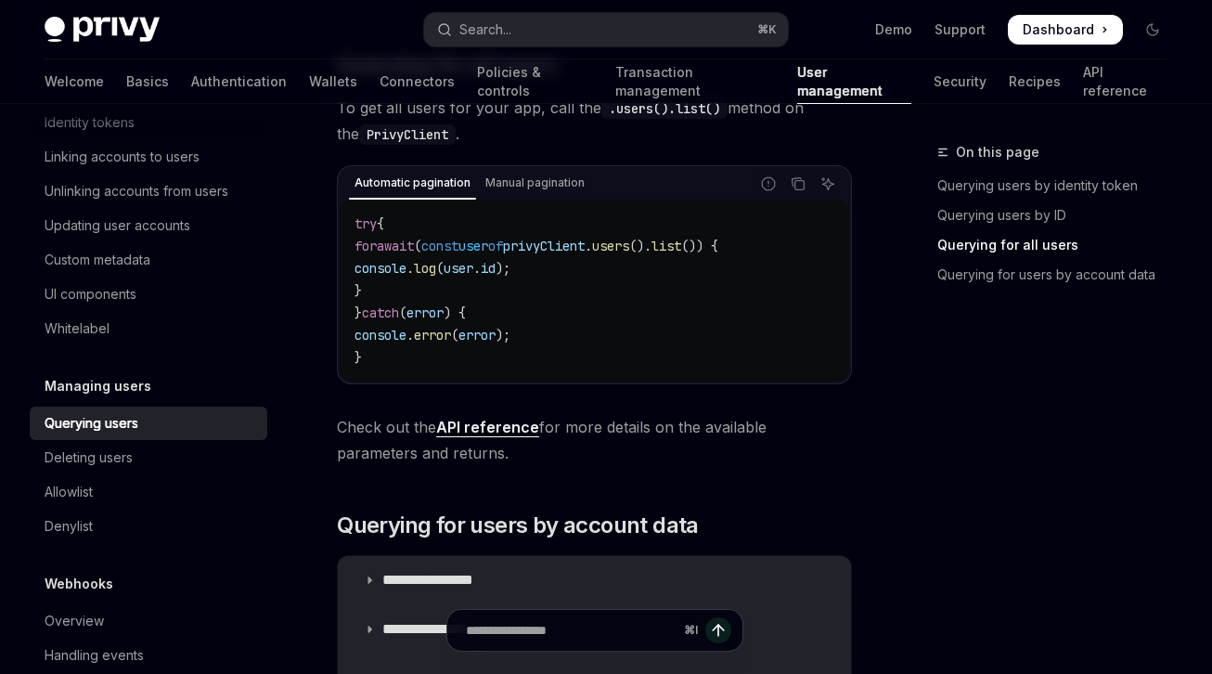
scroll to position [1034, 0]
click at [494, 432] on link "API reference" at bounding box center [487, 427] width 103 height 19
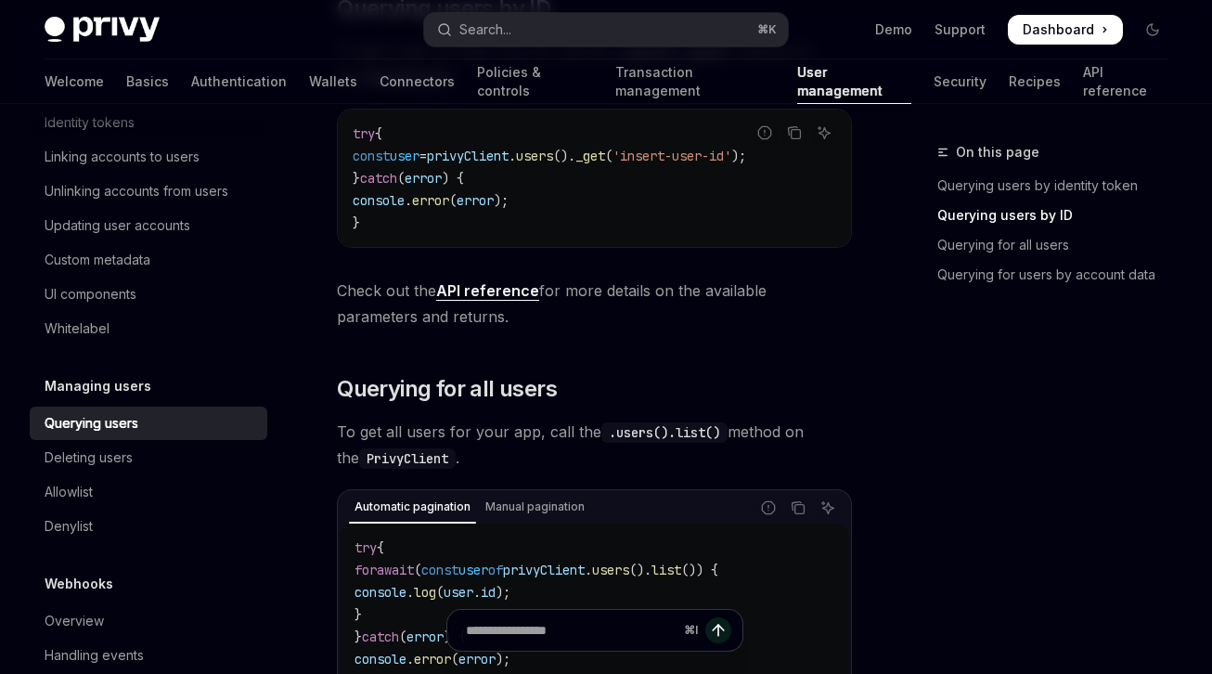
scroll to position [693, 0]
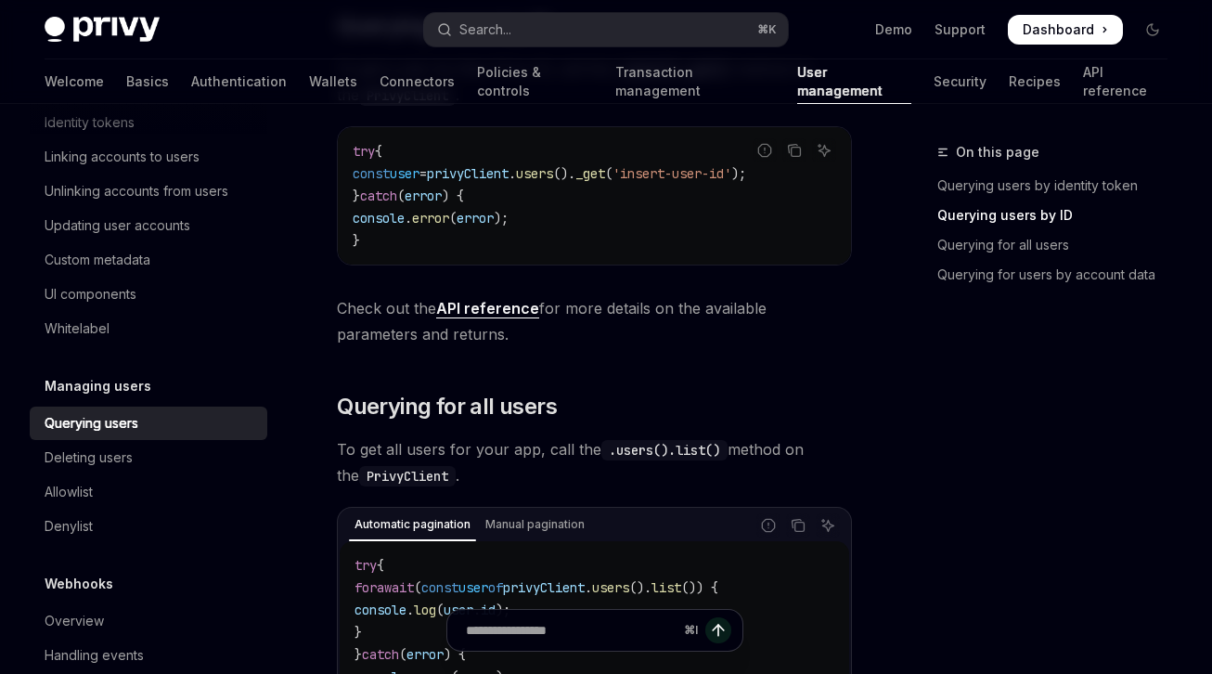
click at [507, 311] on link "API reference" at bounding box center [487, 308] width 103 height 19
type textarea "*"
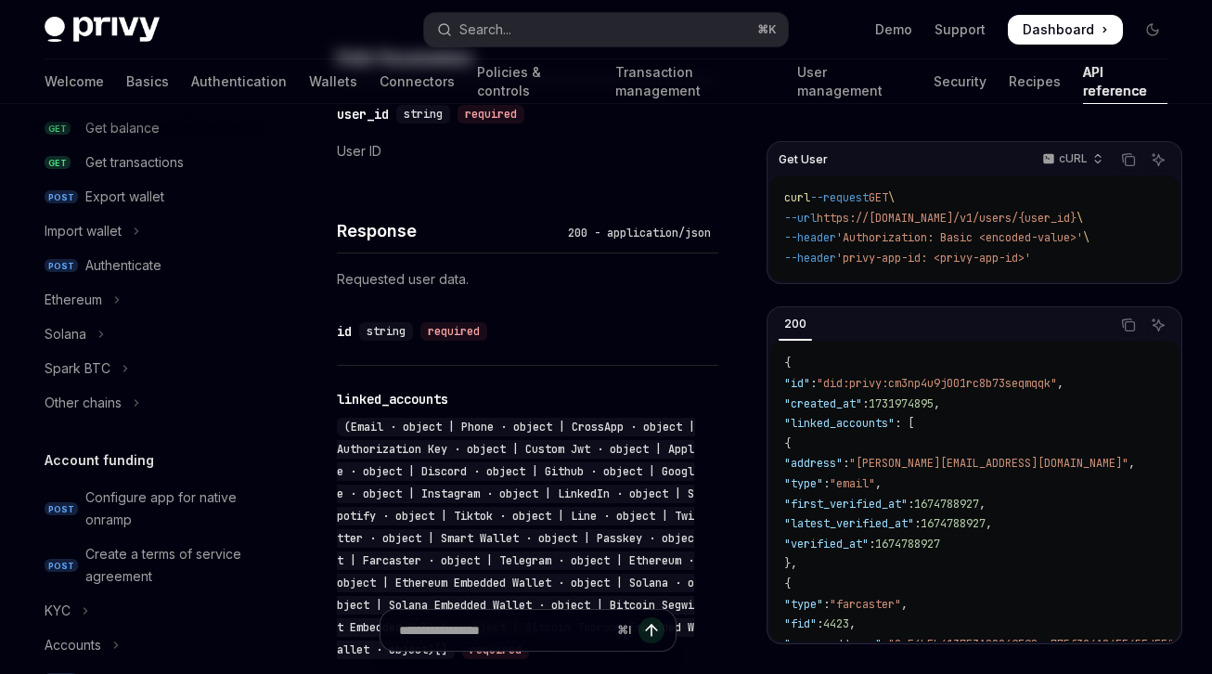
scroll to position [1401, 0]
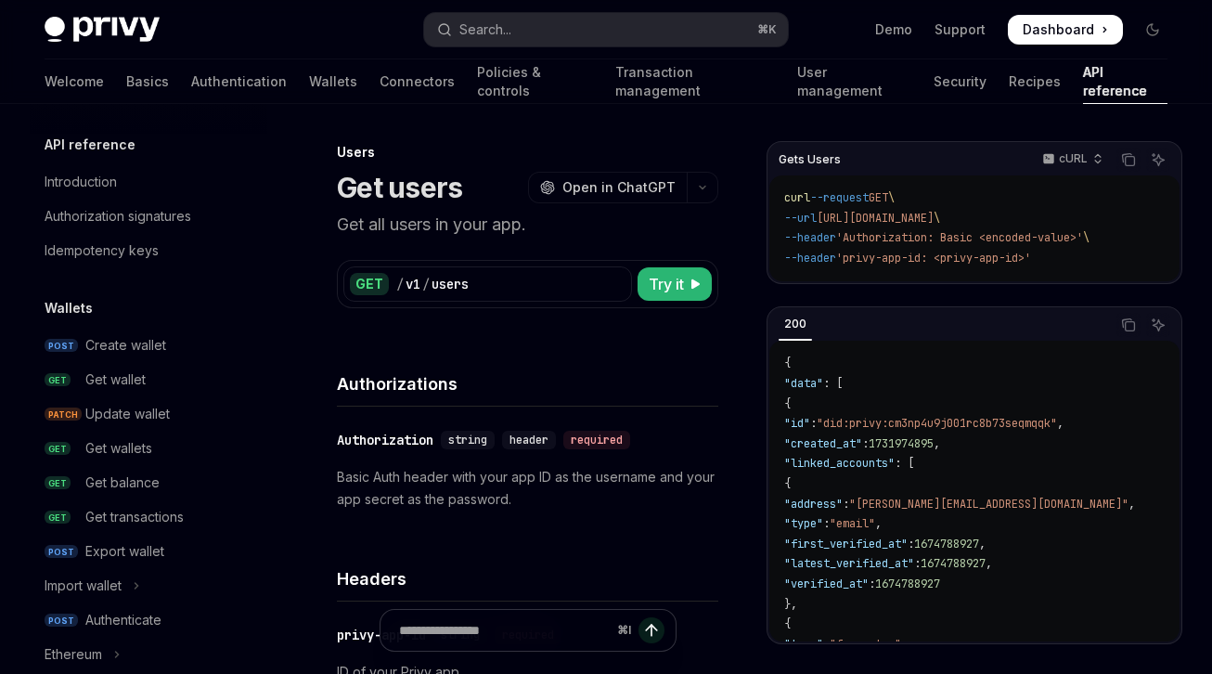
scroll to position [1307, 0]
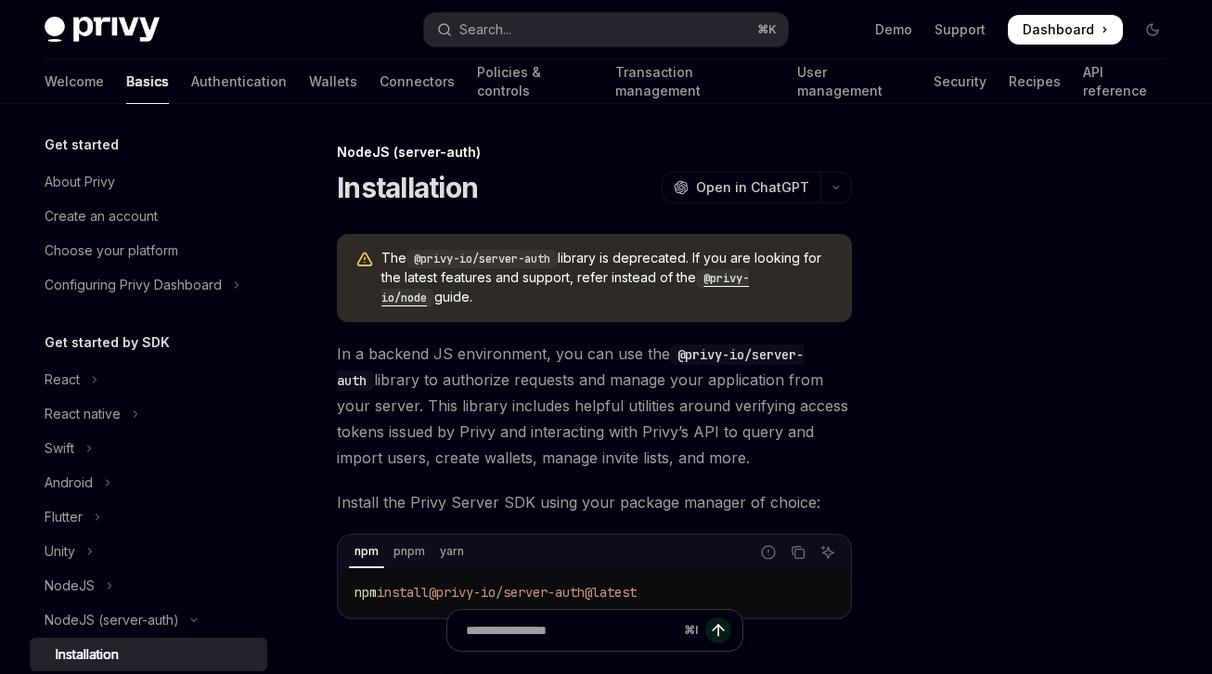
click at [716, 277] on code "@privy-io/node" at bounding box center [564, 288] width 367 height 38
click at [749, 283] on code "@privy-io/node" at bounding box center [564, 288] width 367 height 38
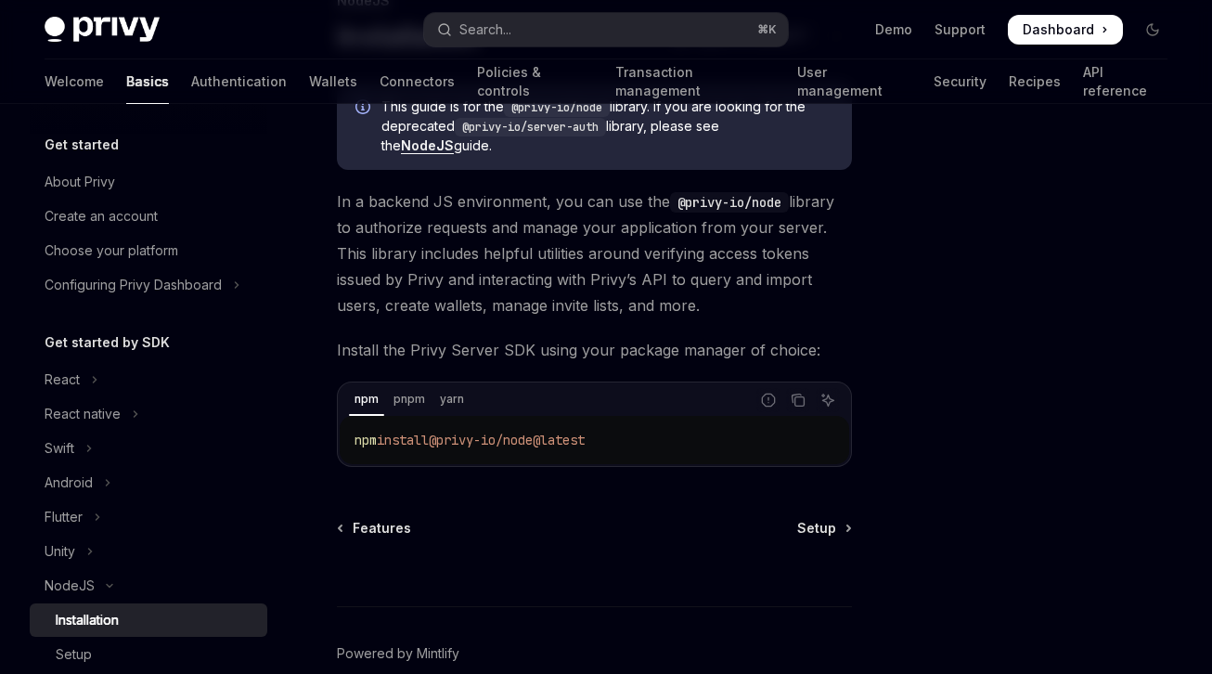
scroll to position [243, 0]
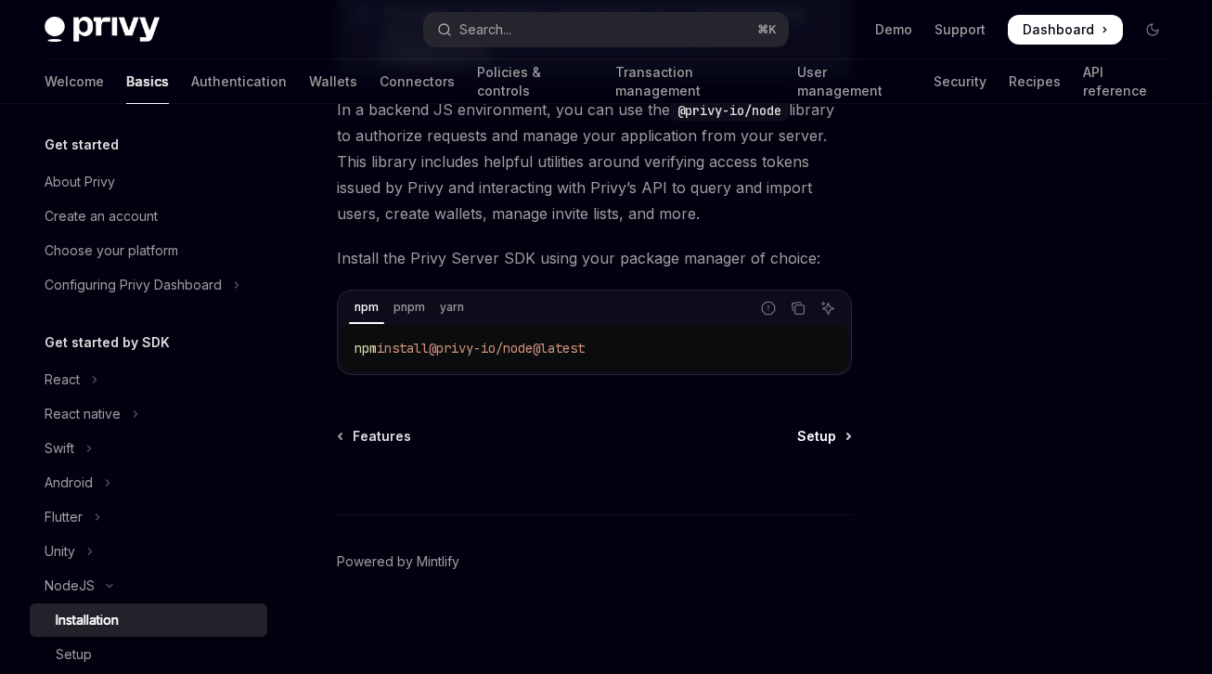
click at [823, 439] on span "Setup" at bounding box center [816, 436] width 39 height 19
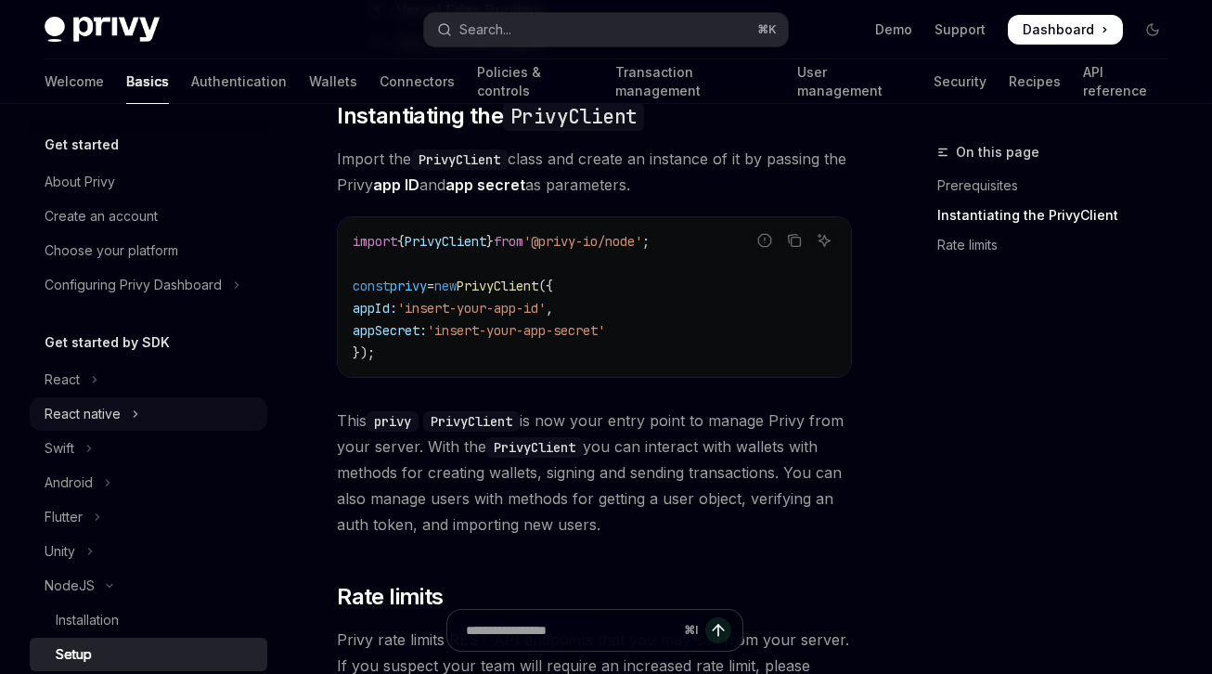
scroll to position [639, 0]
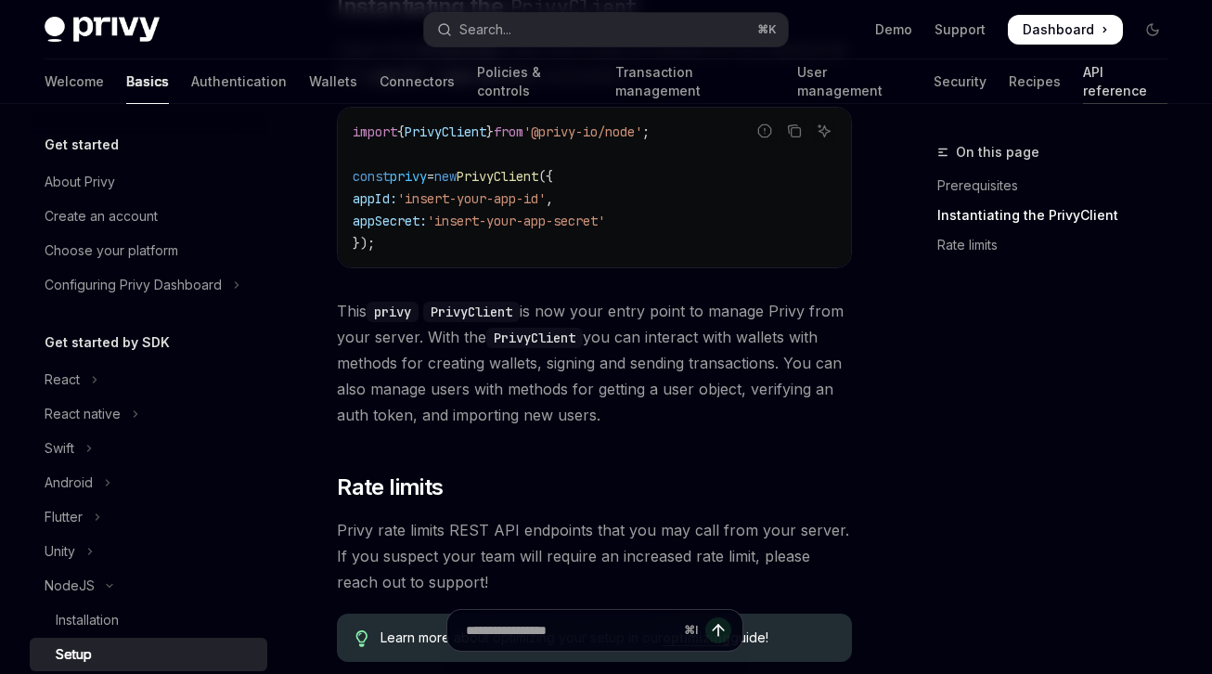
click at [1083, 84] on link "API reference" at bounding box center [1125, 81] width 84 height 45
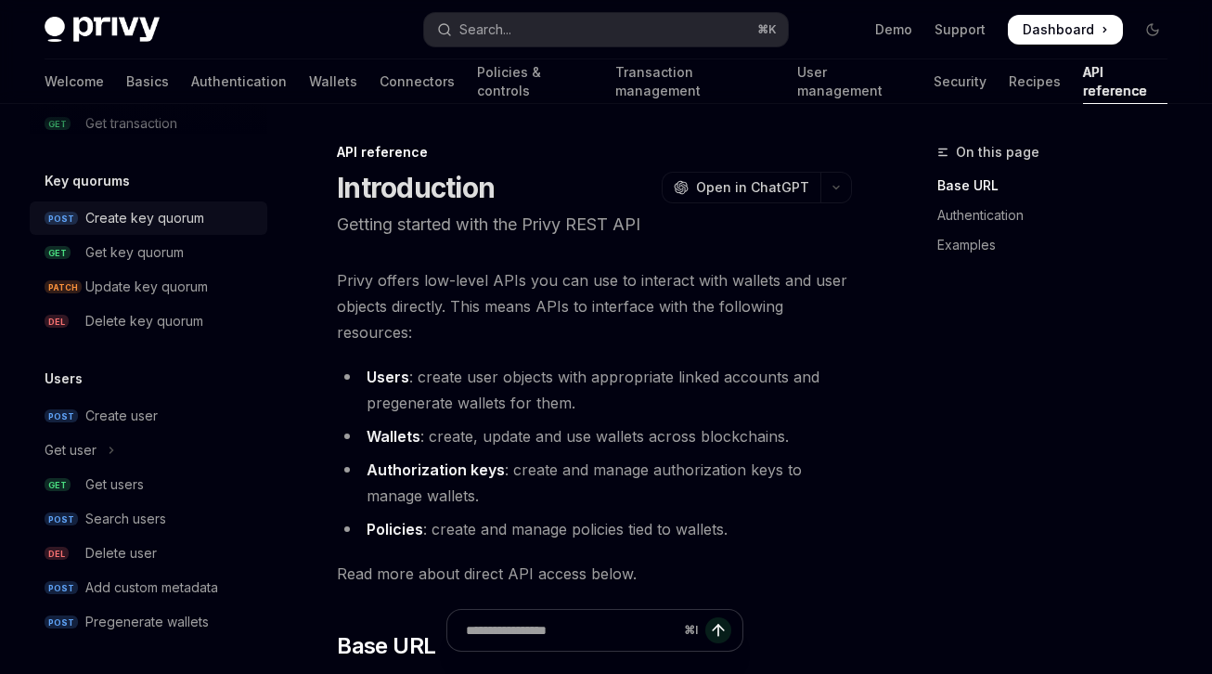
scroll to position [1307, 0]
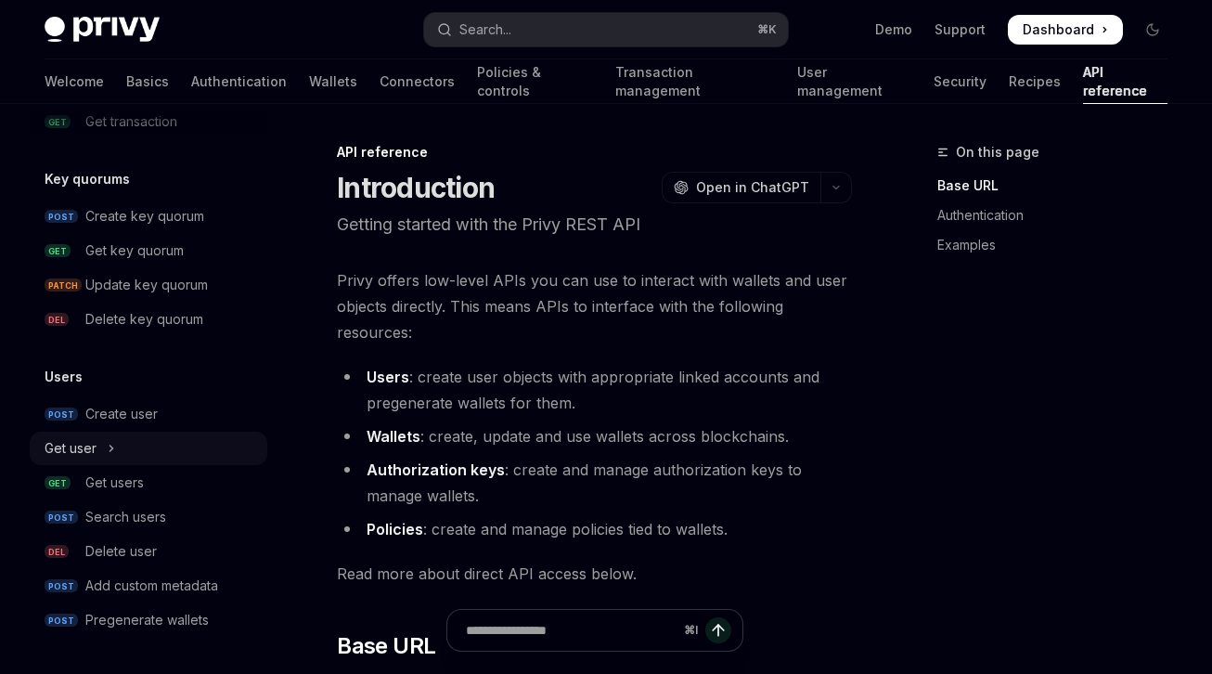
click at [132, 444] on button "Get user" at bounding box center [149, 447] width 238 height 33
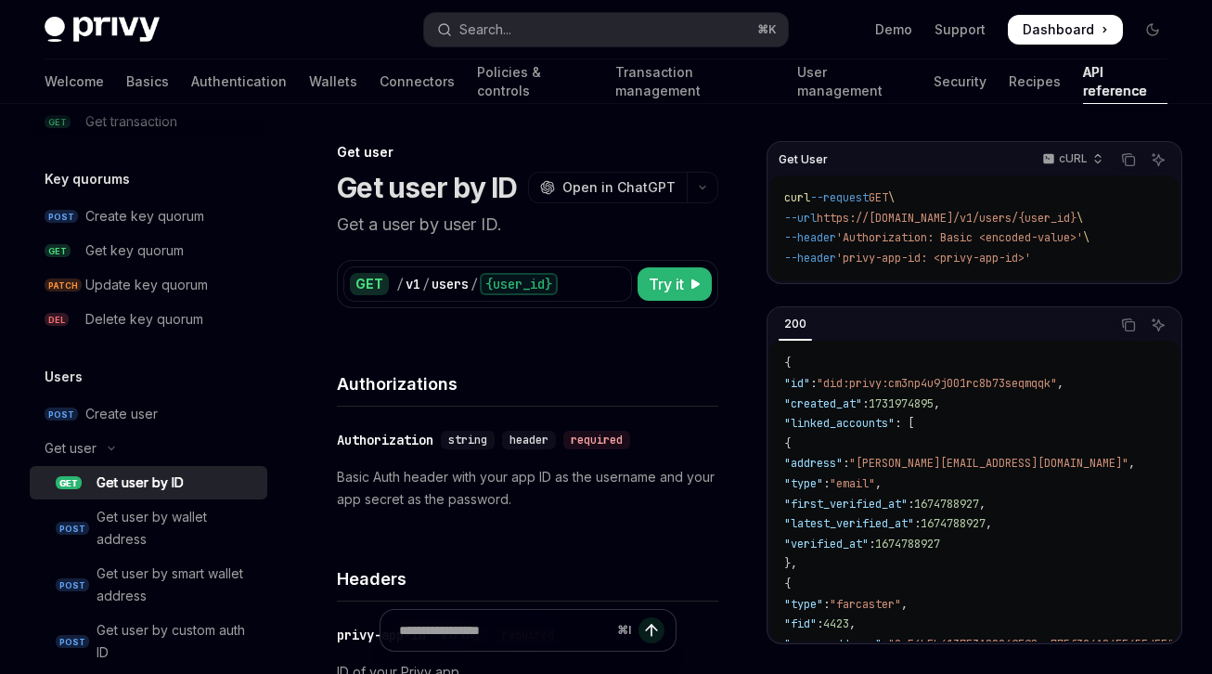
click at [145, 480] on div "Get user by ID" at bounding box center [140, 482] width 87 height 22
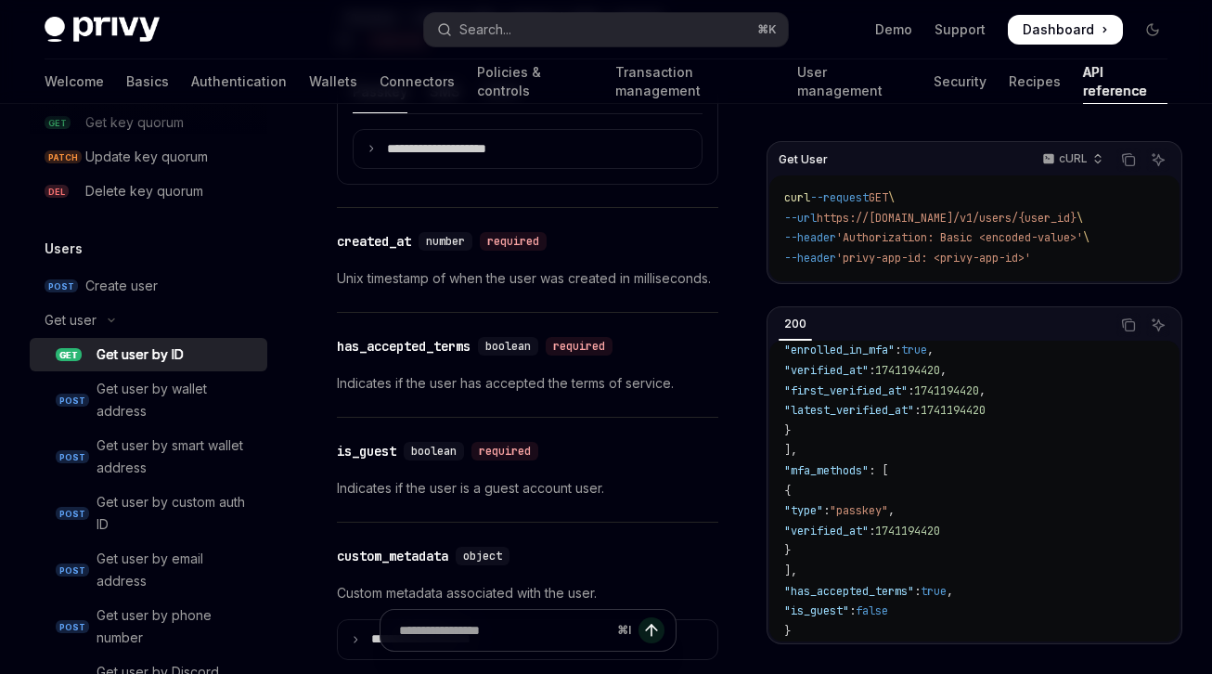
scroll to position [1760, 0]
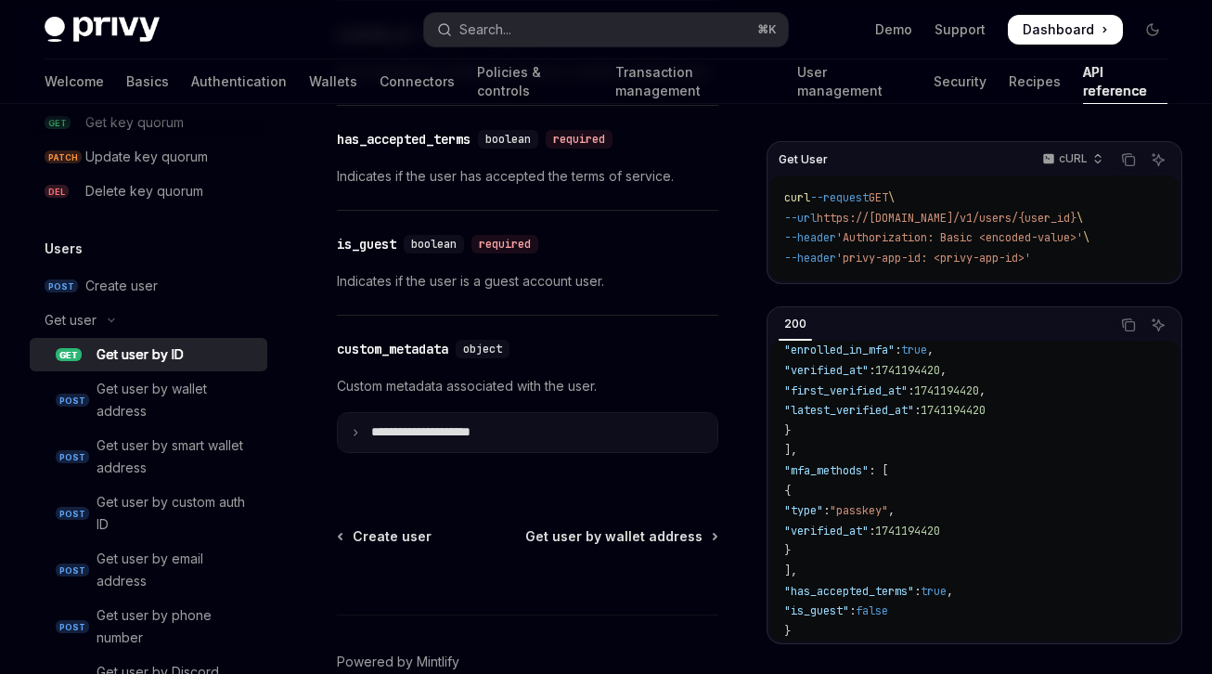
click at [508, 442] on summary "**********" at bounding box center [528, 432] width 380 height 39
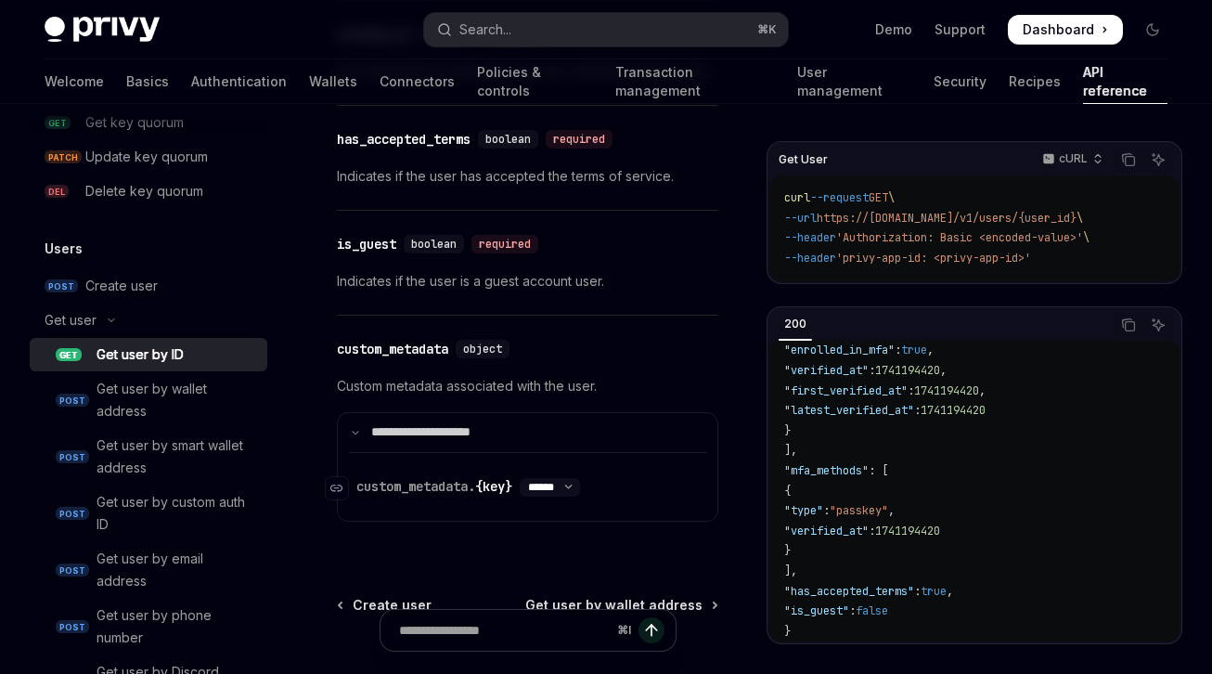
click at [547, 495] on select "****** ****** *******" at bounding box center [550, 487] width 60 height 15
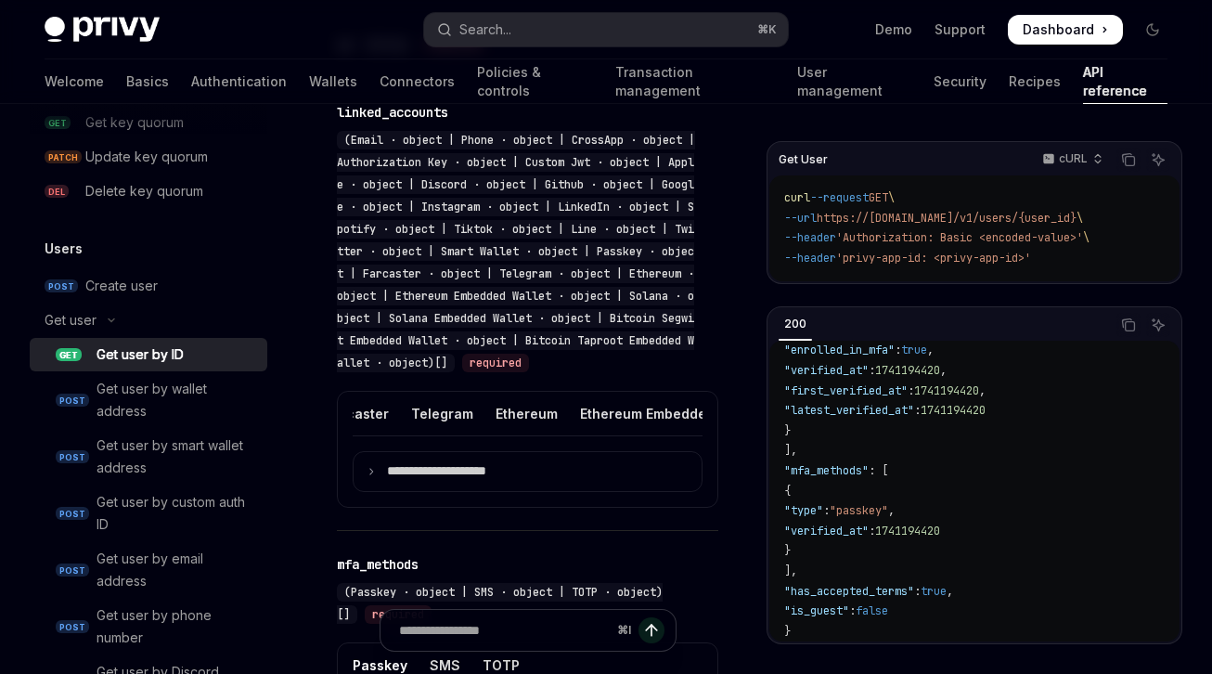
scroll to position [0, 1364]
click at [492, 417] on ul "Email Phone CrossApp Authorization Key Custom Jwt Apple Discord Github Google I…" at bounding box center [528, 414] width 350 height 45
click at [479, 416] on div "Ethereum" at bounding box center [504, 414] width 62 height 44
type textarea "*"
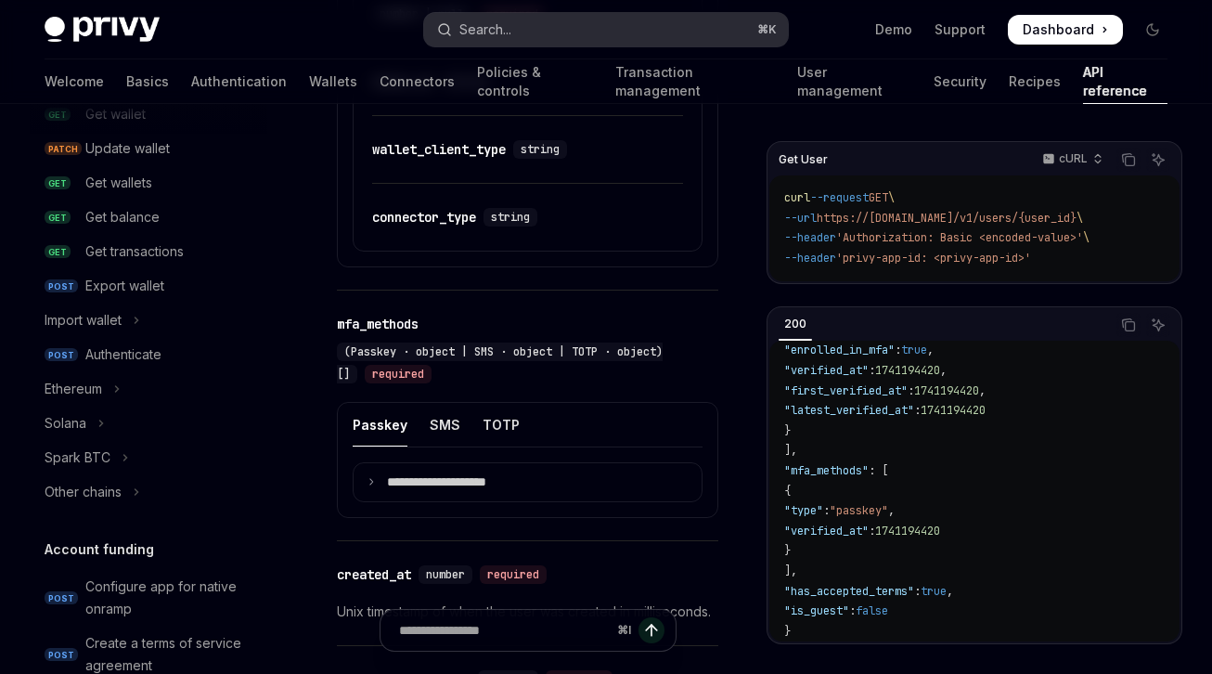
scroll to position [917, 0]
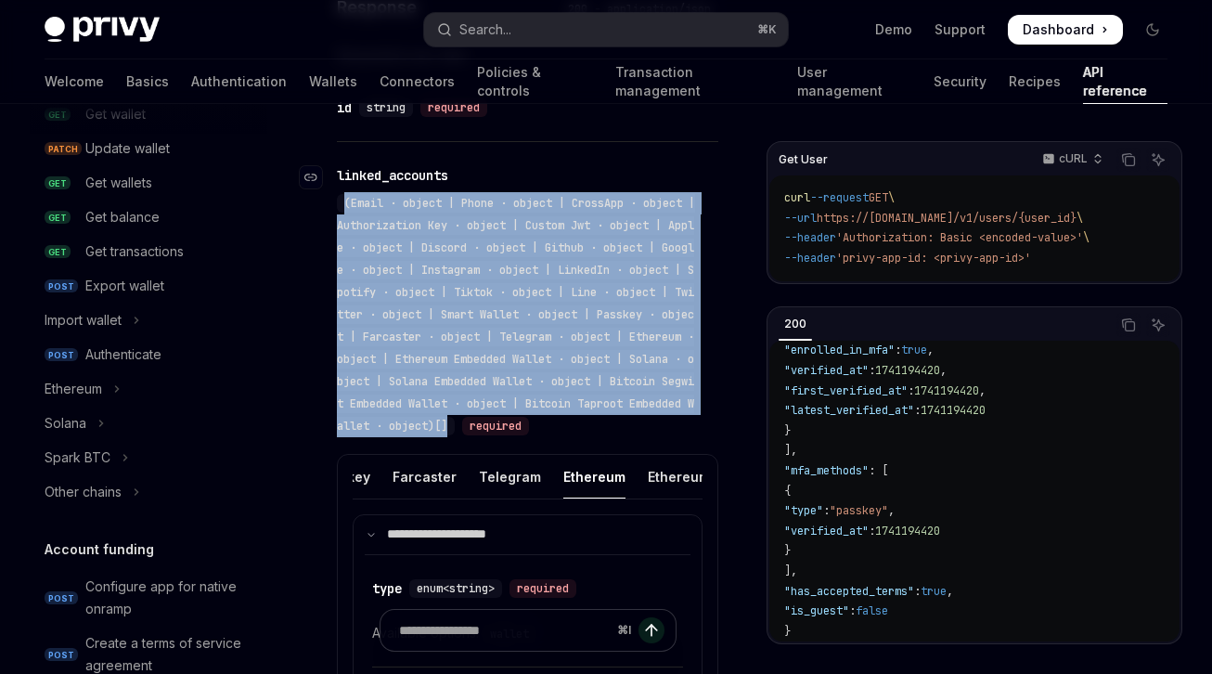
drag, startPoint x: 341, startPoint y: 203, endPoint x: 518, endPoint y: 427, distance: 285.3
click at [518, 427] on div "(Email · object | Phone · object | CrossApp · object | Authorization Key · obje…" at bounding box center [516, 314] width 358 height 241
copy span "(Email · object | Phone · object | CrossApp · object | Authorization Key · obje…"
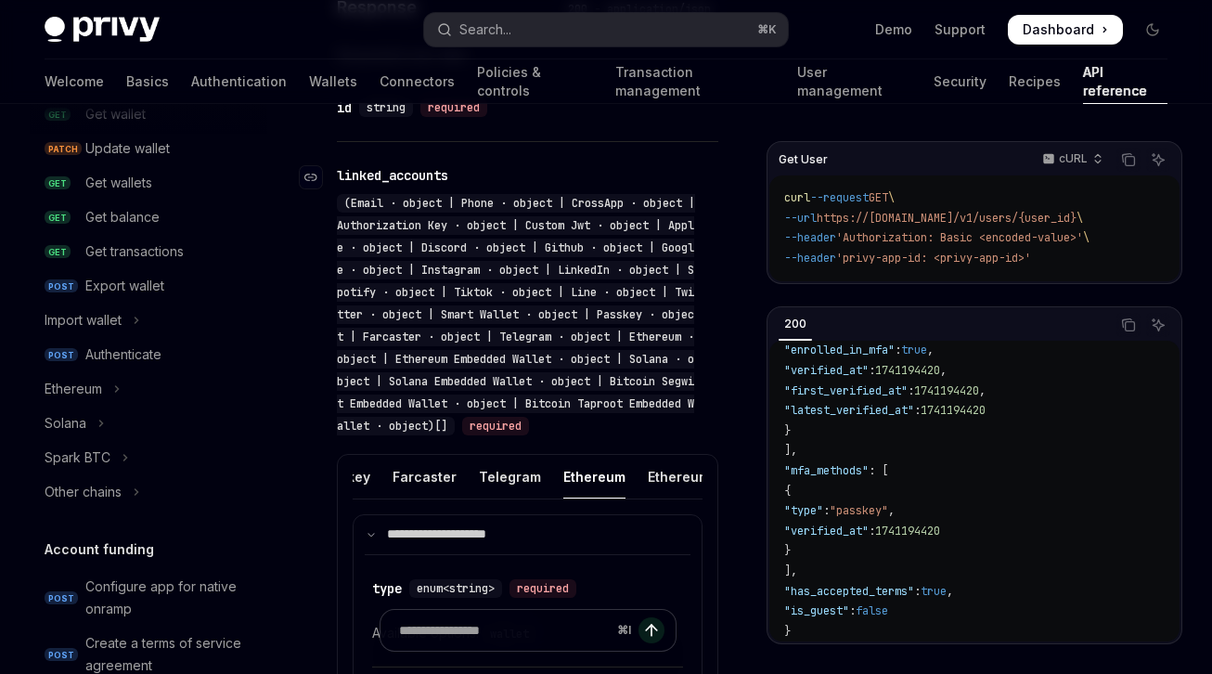
click at [625, 426] on div "(Email · object | Phone · object | CrossApp · object | Authorization Key · obje…" at bounding box center [518, 314] width 363 height 245
drag, startPoint x: 445, startPoint y: 360, endPoint x: 589, endPoint y: 361, distance: 143.8
click at [602, 356] on span "(Email · object | Phone · object | CrossApp · object | Authorization Key · obje…" at bounding box center [516, 315] width 358 height 238
copy span "Ethereum Embedded Wallet"
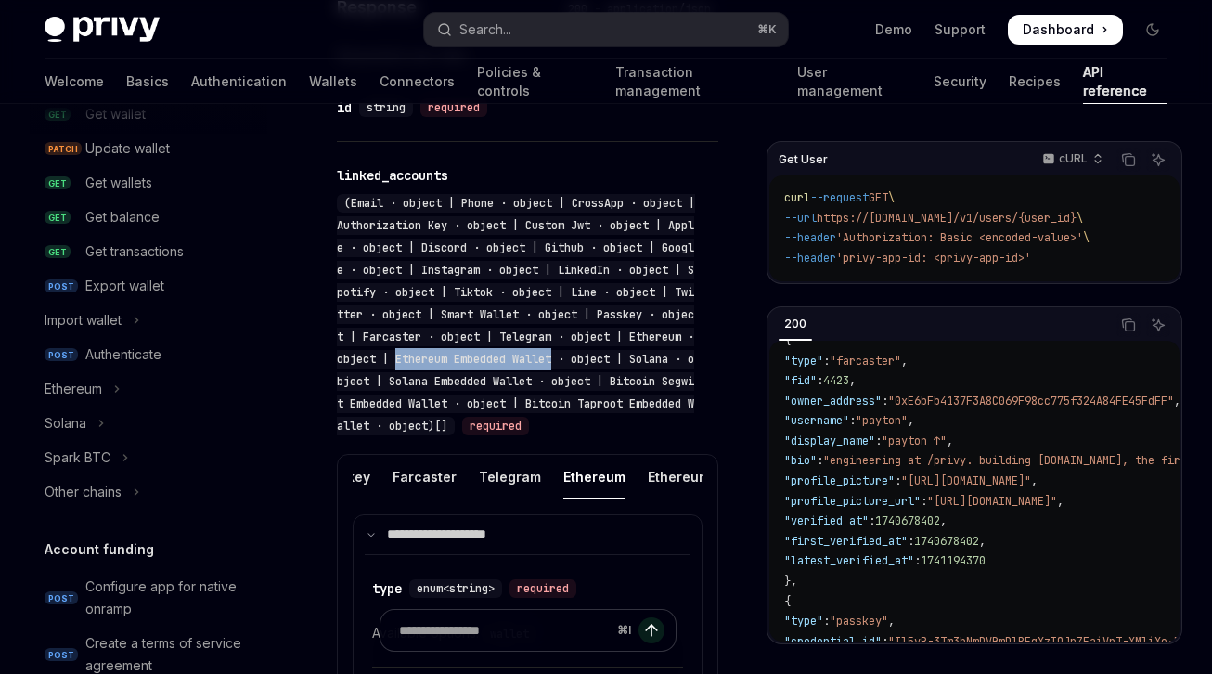
scroll to position [214, 0]
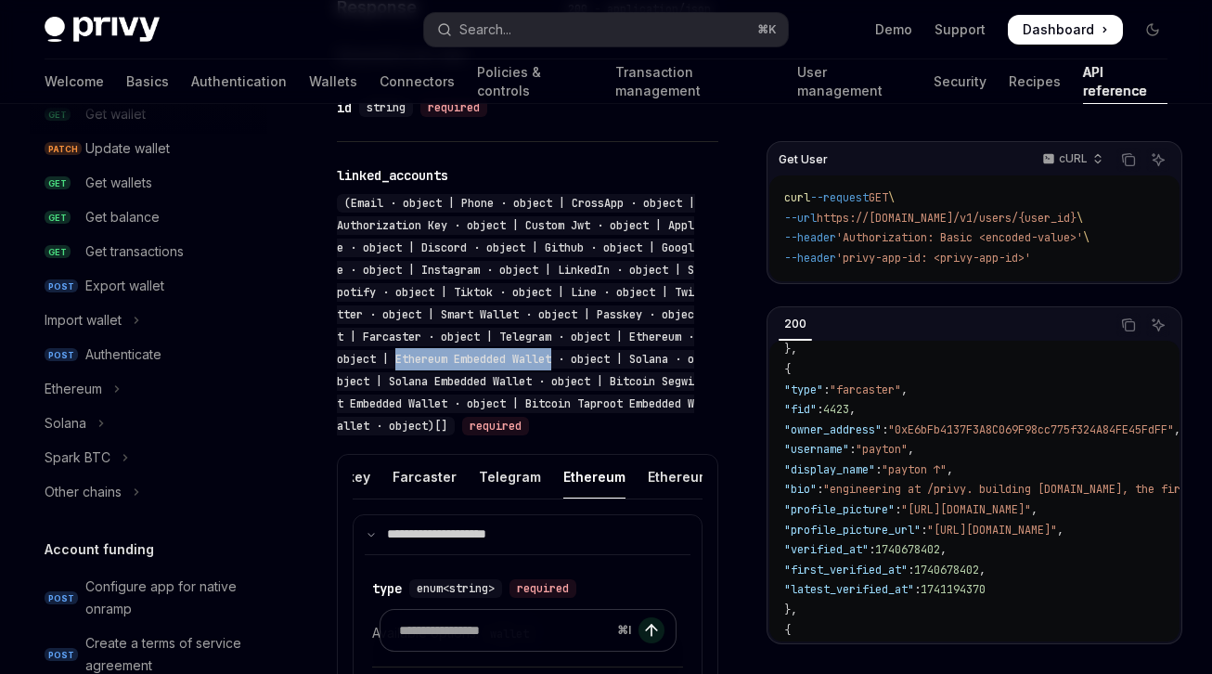
drag, startPoint x: 865, startPoint y: 561, endPoint x: 786, endPoint y: 366, distance: 211.1
copy code "{ "type" : "farcaster" , "fid" : 4423 , "owner_address" : "0xE6bFb4137F3A8C069F…"
click at [882, 436] on span ""owner_address"" at bounding box center [832, 429] width 97 height 15
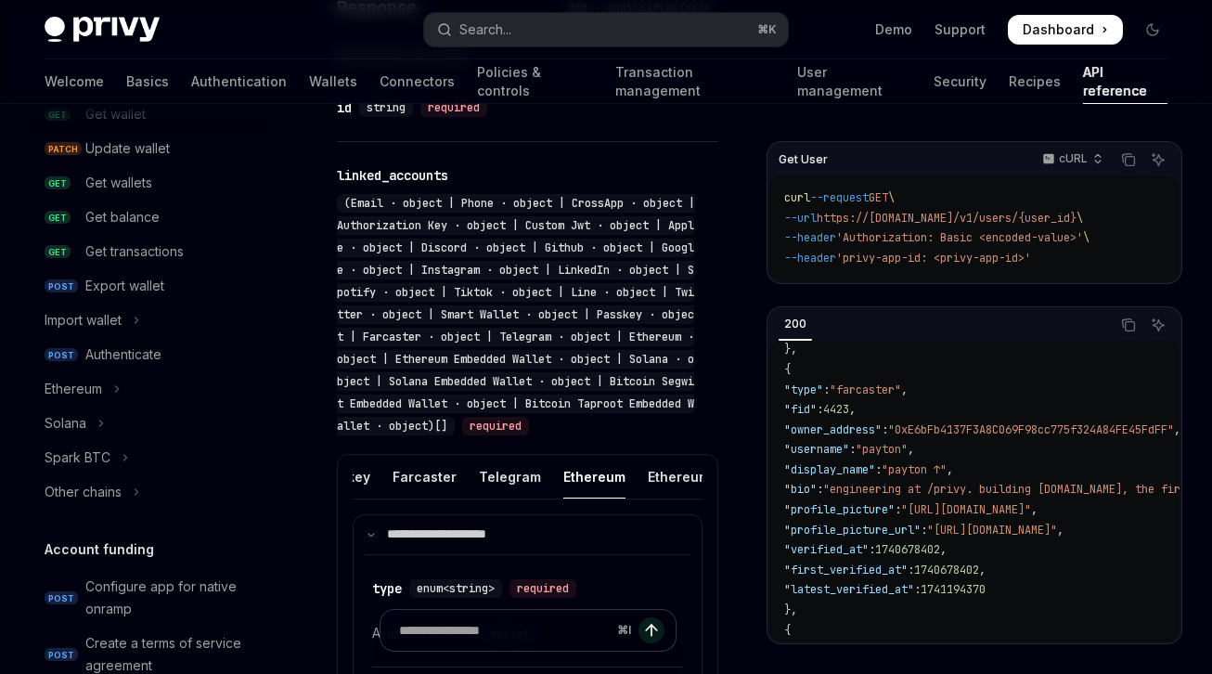
copy span "owner_address"
